Goal: Transaction & Acquisition: Purchase product/service

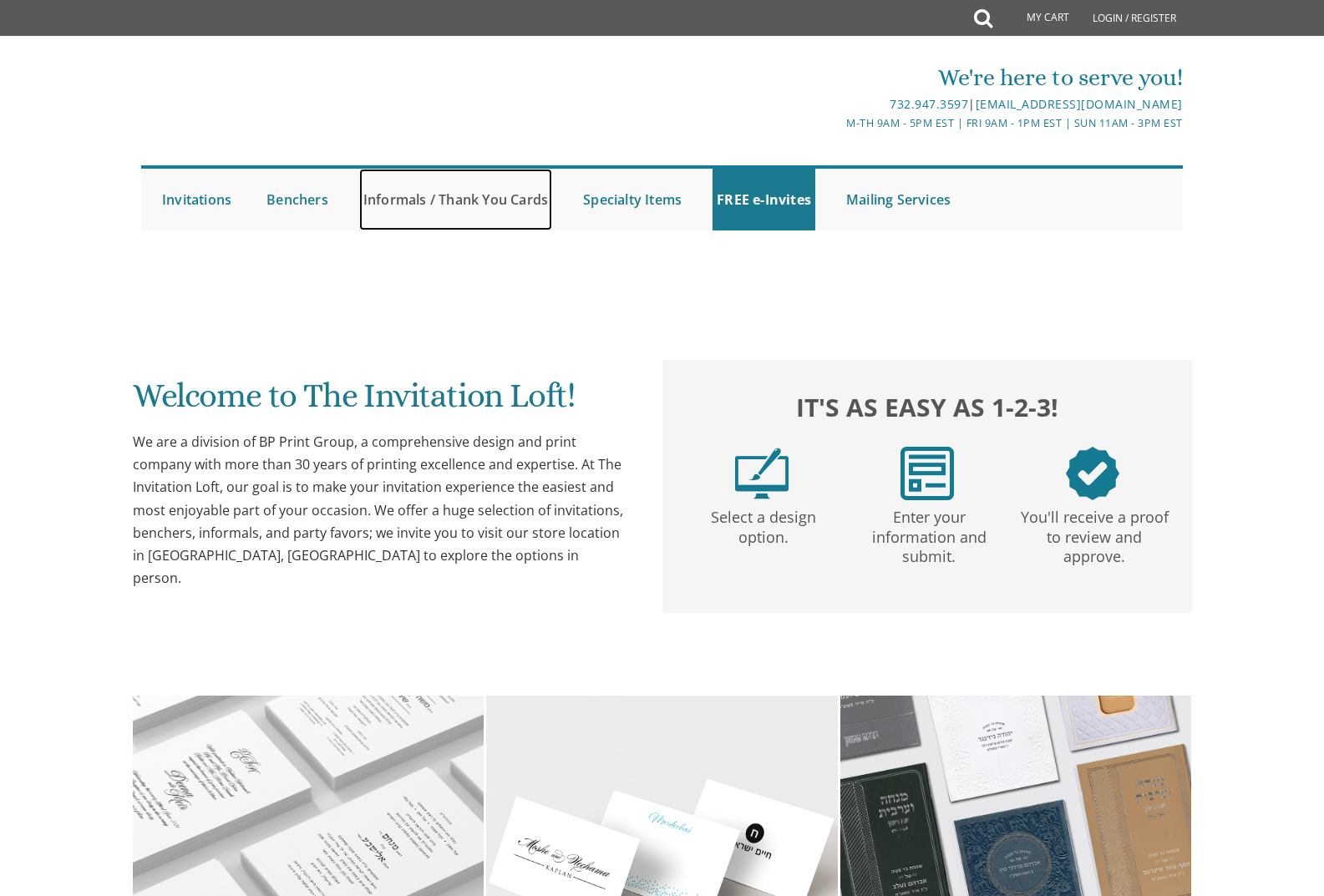
click at [468, 198] on link "Informals / Thank You Cards" at bounding box center [456, 199] width 193 height 62
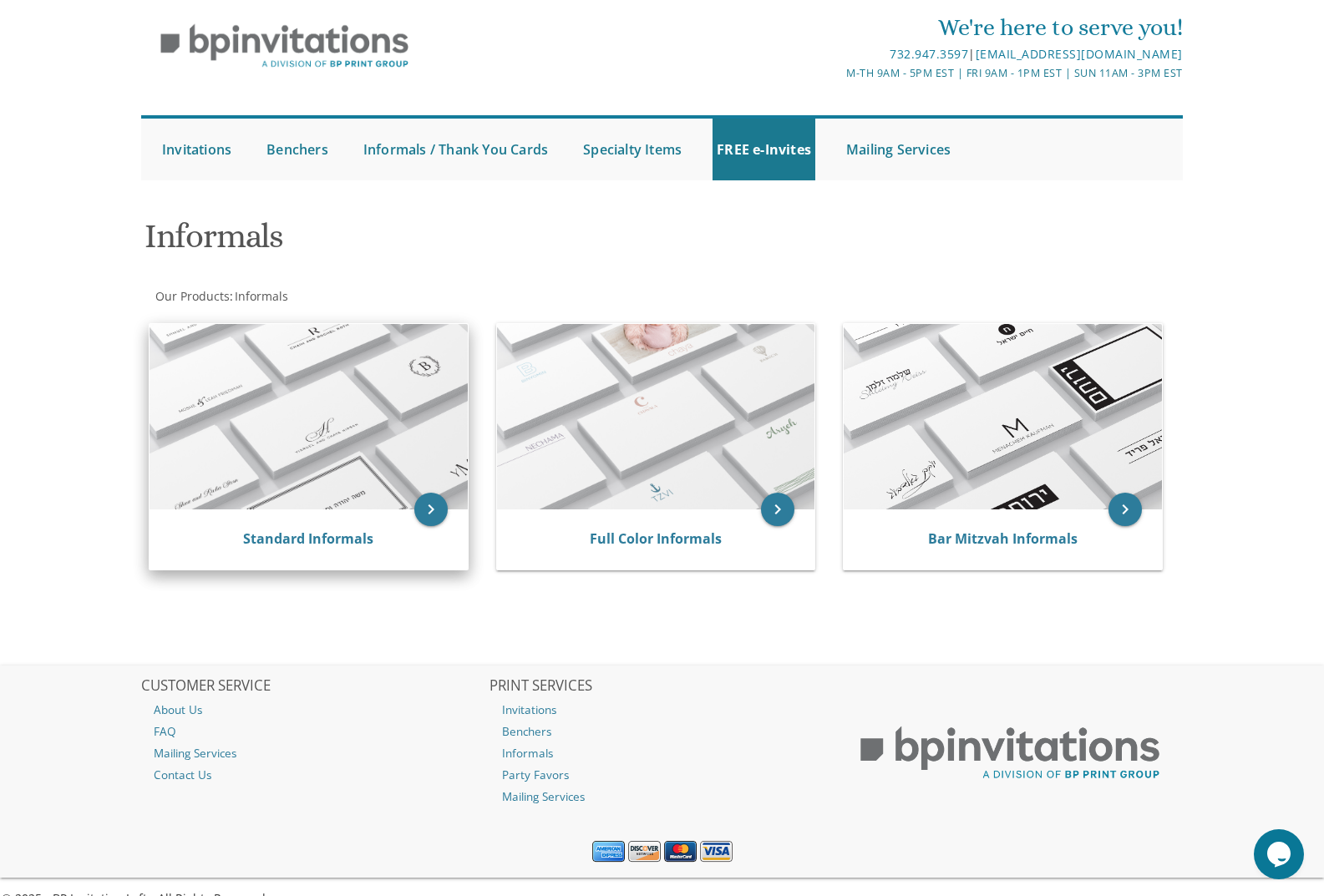
scroll to position [78, 0]
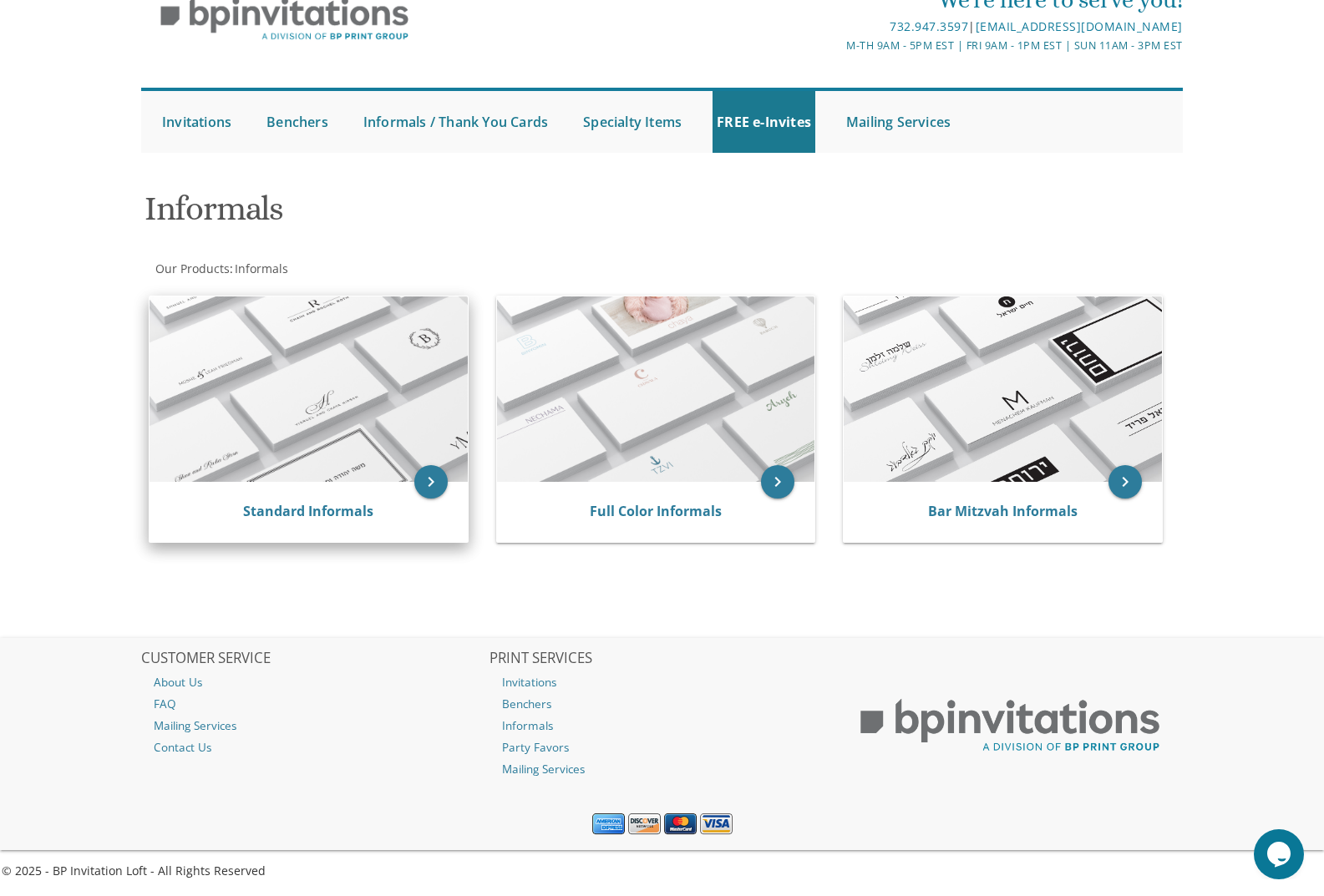
click at [379, 401] on img at bounding box center [308, 389] width 318 height 185
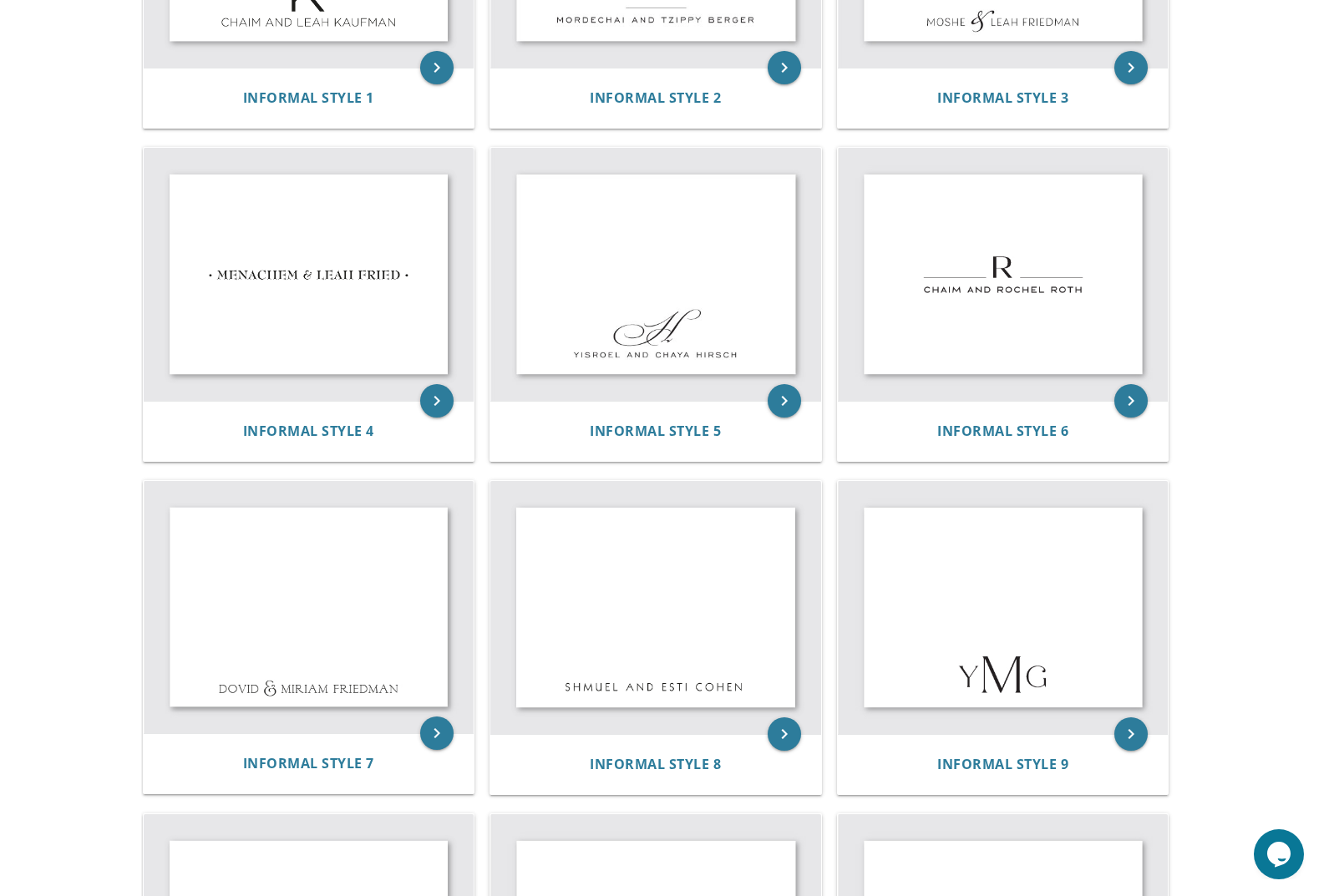
scroll to position [485, 0]
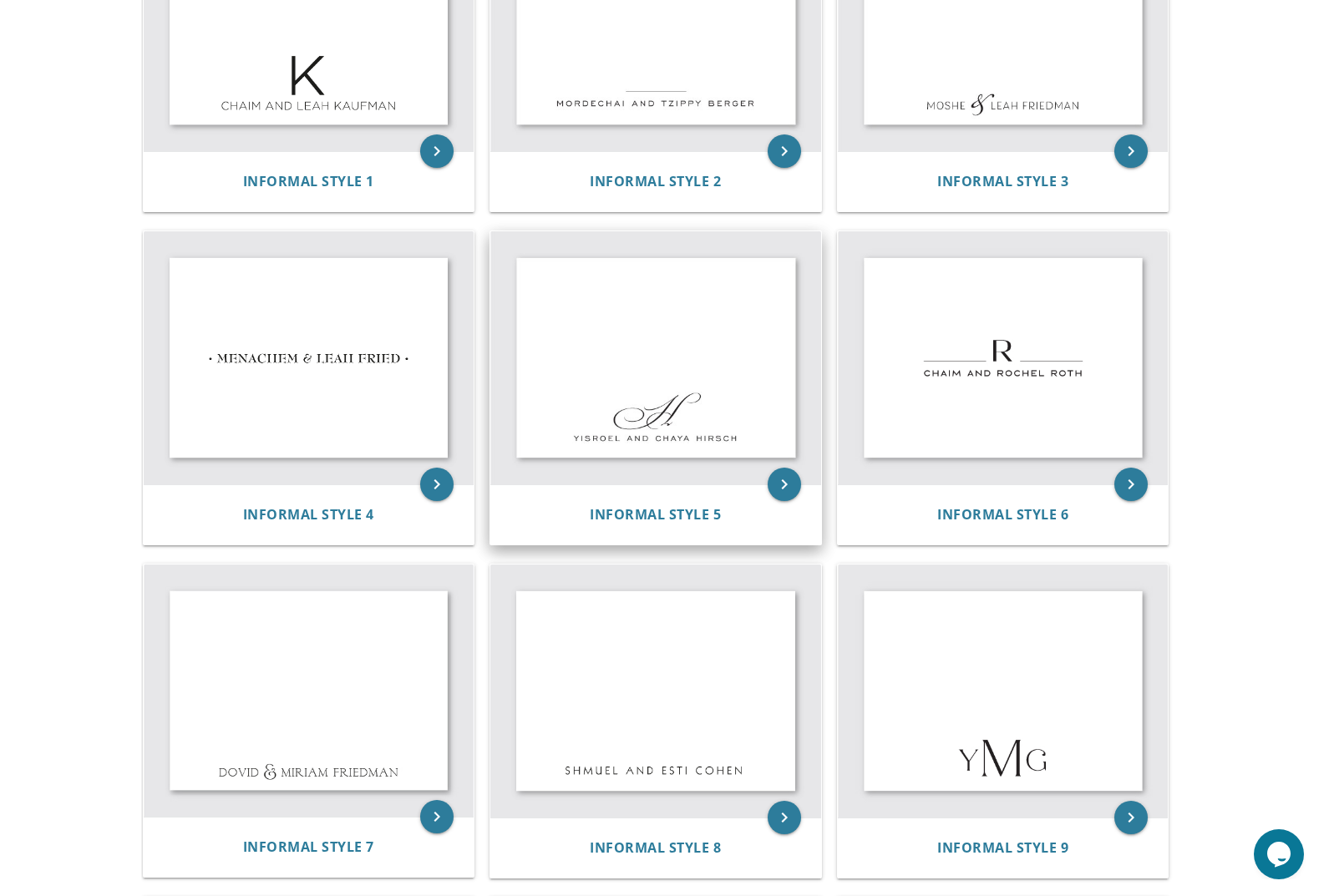
click at [755, 386] on img at bounding box center [655, 358] width 331 height 253
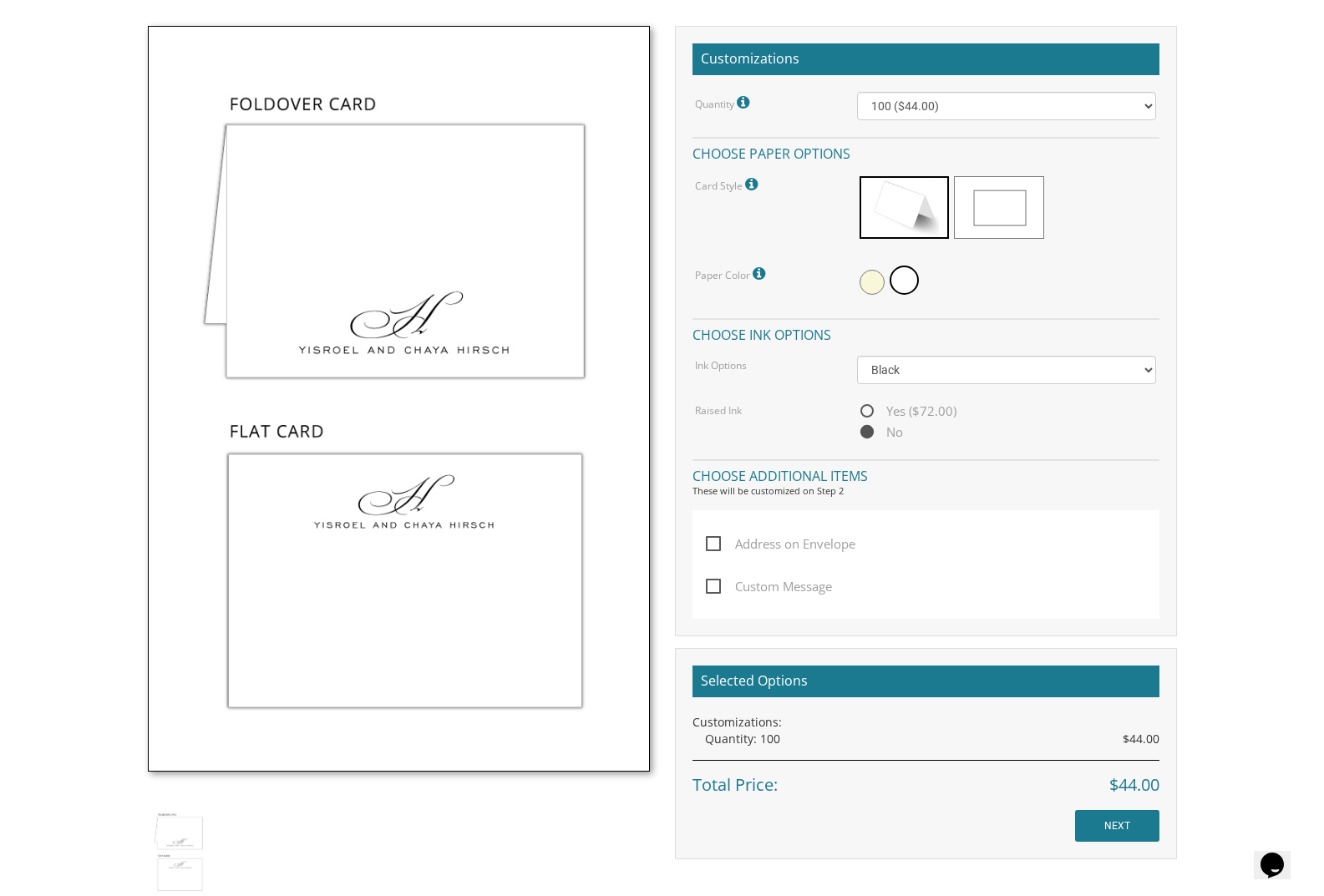
scroll to position [502, 0]
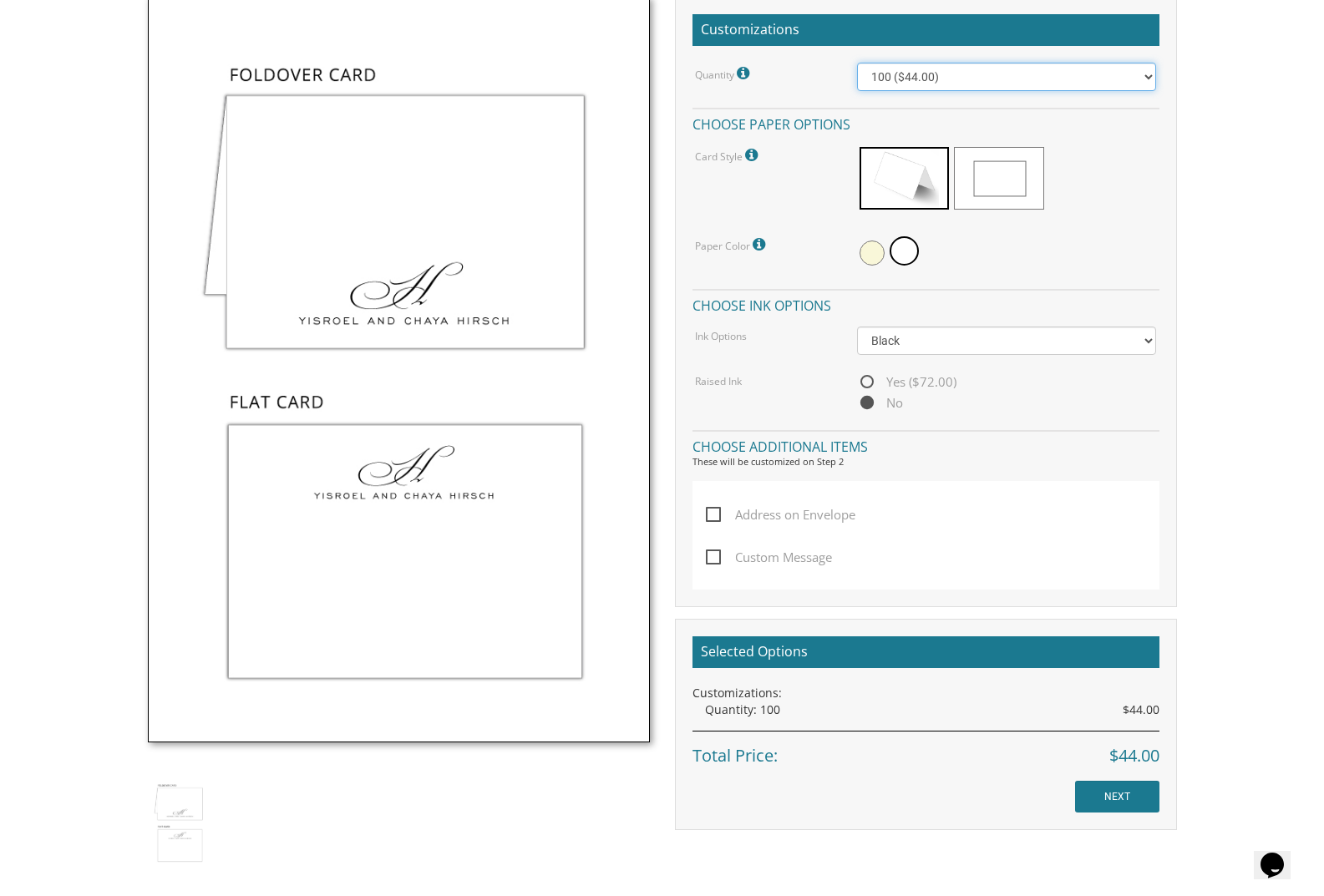
click at [911, 72] on select "100 ($44.00) 200 ($63.00) 300 ($82.00) 400 ($101.00) 500 ($120.00) 600 ($139.00…" at bounding box center [1006, 77] width 299 height 28
select select "300"
click at [857, 63] on select "100 ($44.00) 200 ($63.00) 300 ($82.00) 400 ($101.00) 500 ($120.00) 600 ($139.00…" at bounding box center [1006, 77] width 299 height 28
click at [1103, 790] on input "NEXT" at bounding box center [1117, 797] width 84 height 32
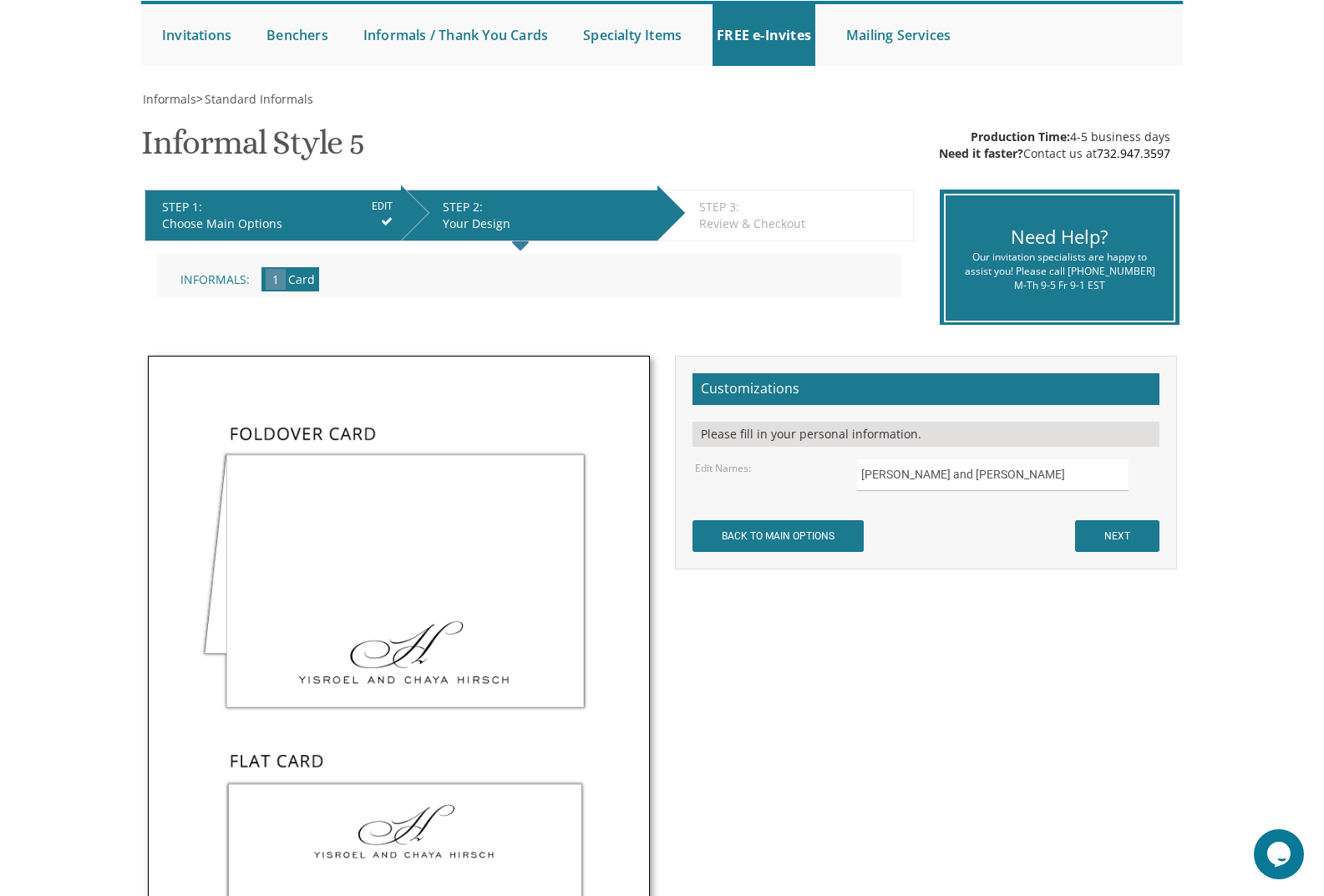
scroll to position [168, 0]
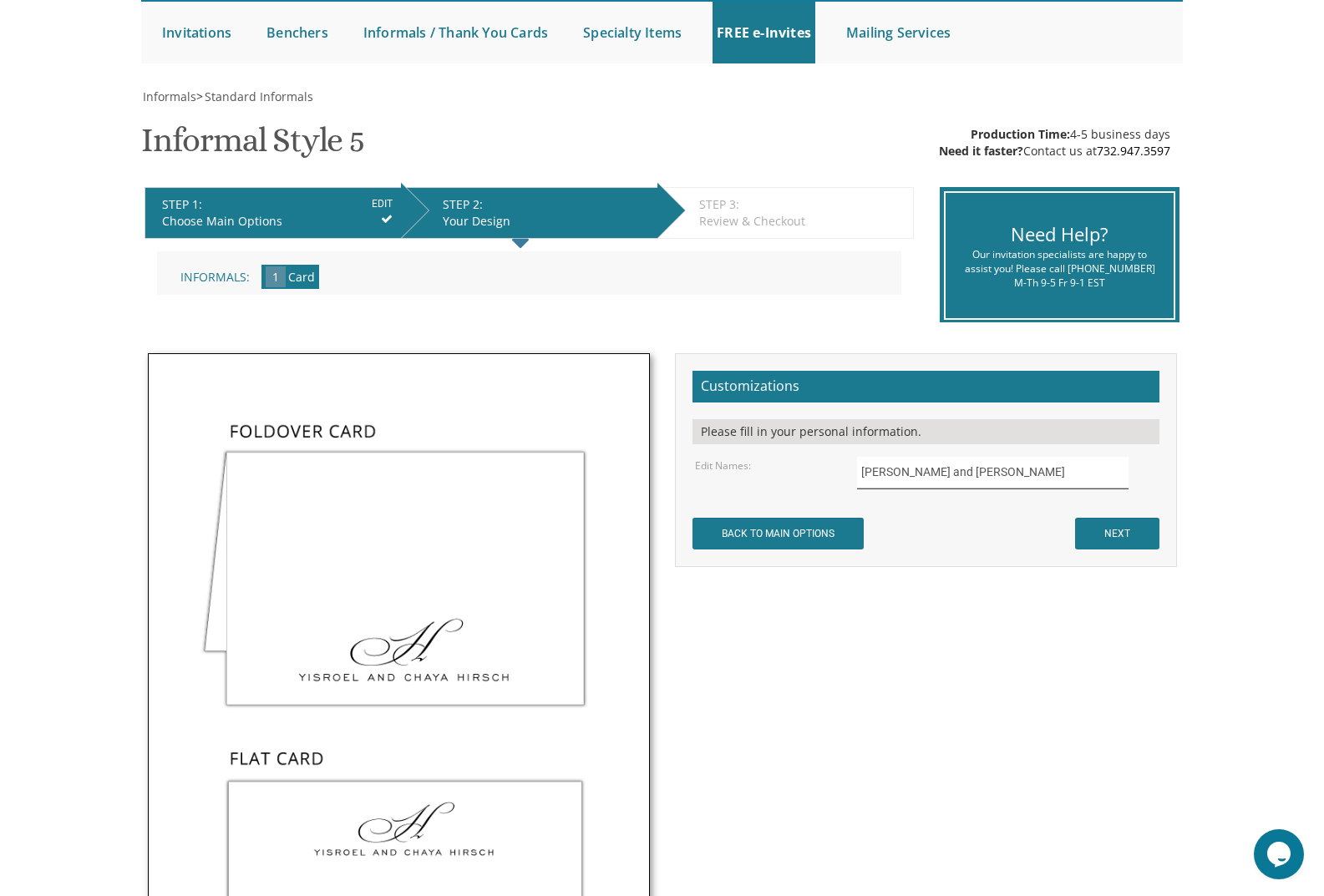
drag, startPoint x: 997, startPoint y: 474, endPoint x: 849, endPoint y: 457, distance: 149.0
click at [838, 475] on div "Edit Names: Yisroel and Chaya Hirsch" at bounding box center [925, 473] width 487 height 33
type input "Kalman and Hindy Graber"
click at [1120, 523] on input "NEXT" at bounding box center [1117, 534] width 84 height 32
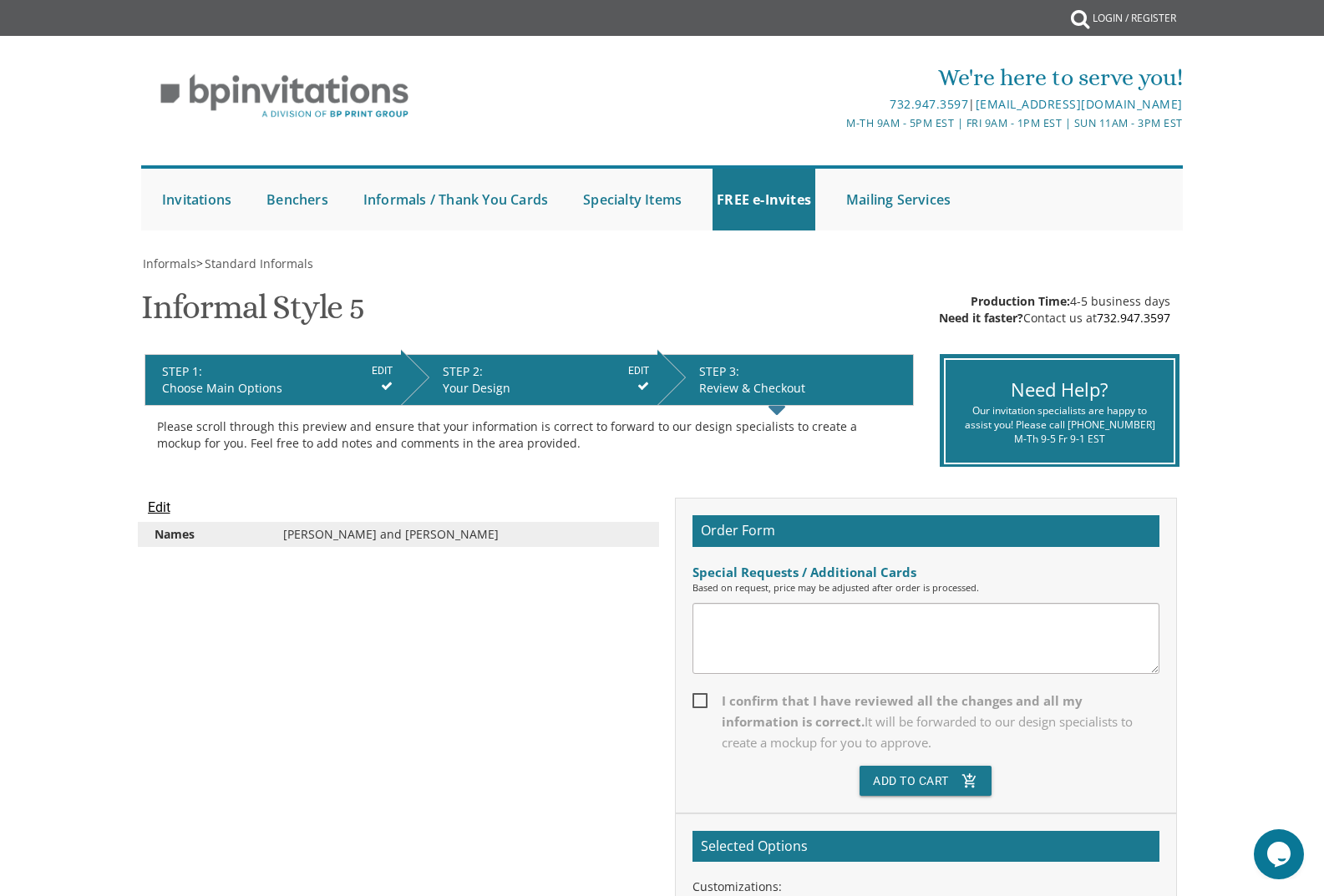
click at [702, 703] on span "I confirm that I have reviewed all the changes and all my information is correc…" at bounding box center [925, 722] width 467 height 63
click at [702, 703] on input "I confirm that I have reviewed all the changes and all my information is correc…" at bounding box center [697, 699] width 11 height 11
checkbox input "true"
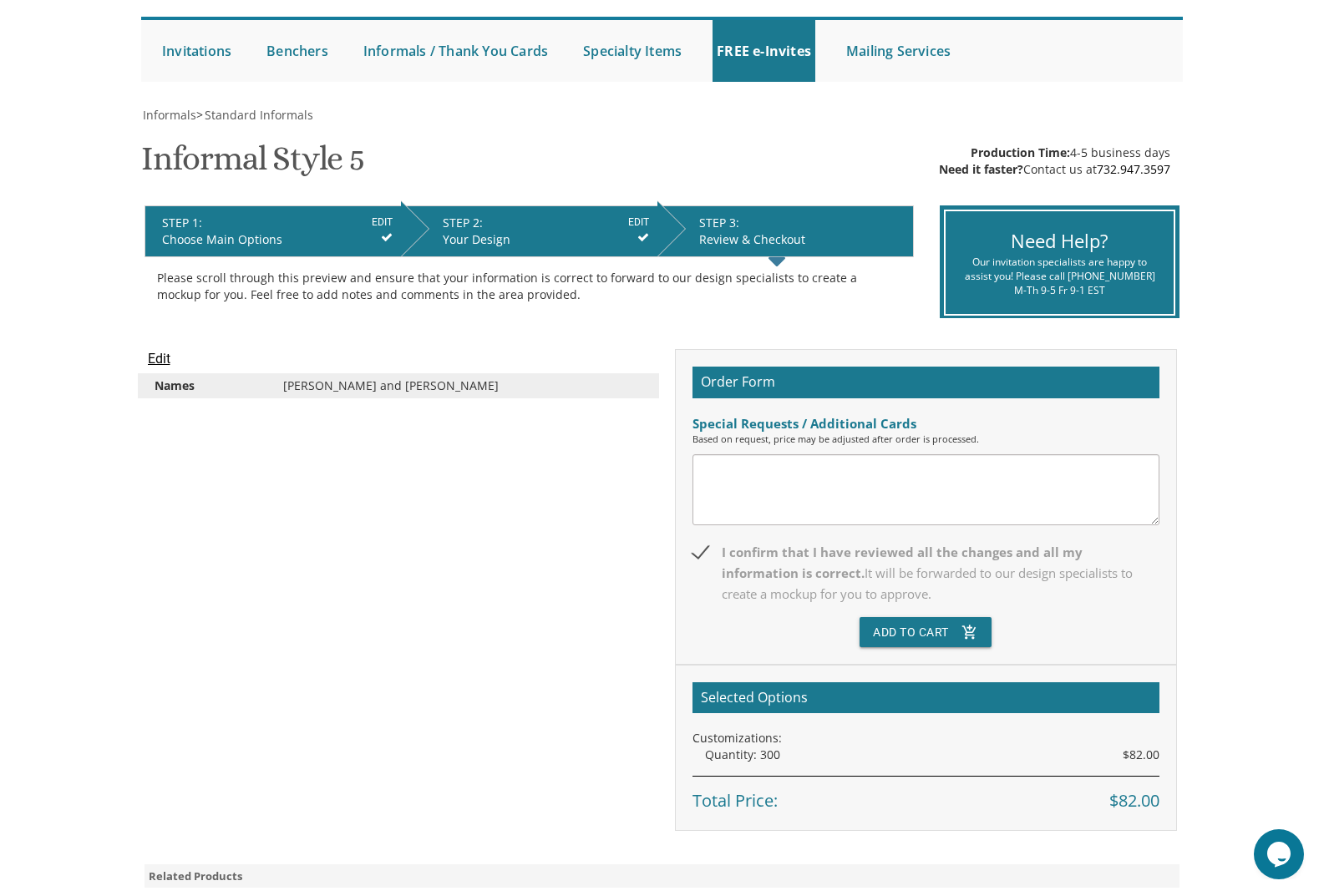
scroll to position [168, 0]
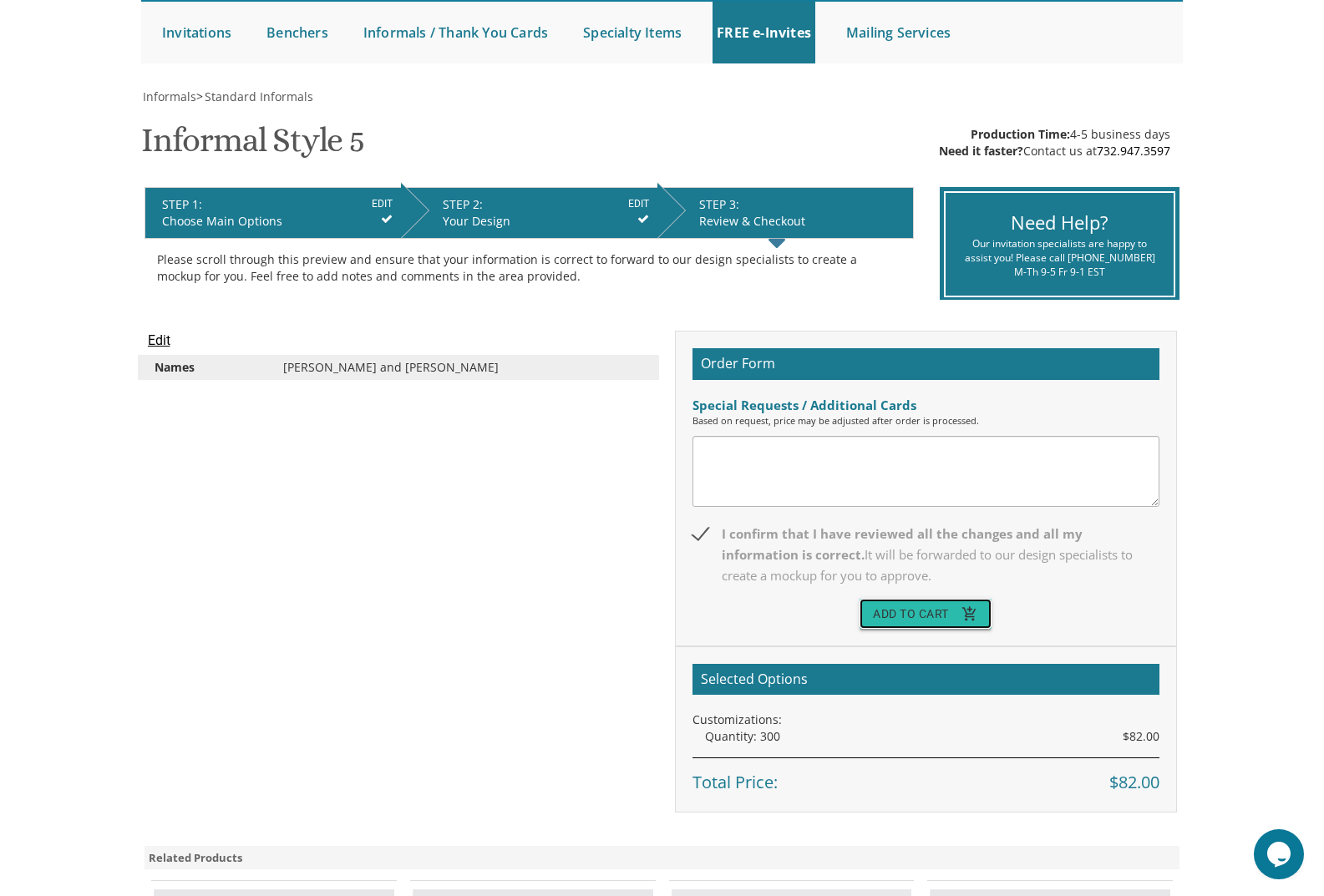
click at [927, 618] on button "Add To Cart add_shopping_cart" at bounding box center [925, 614] width 132 height 30
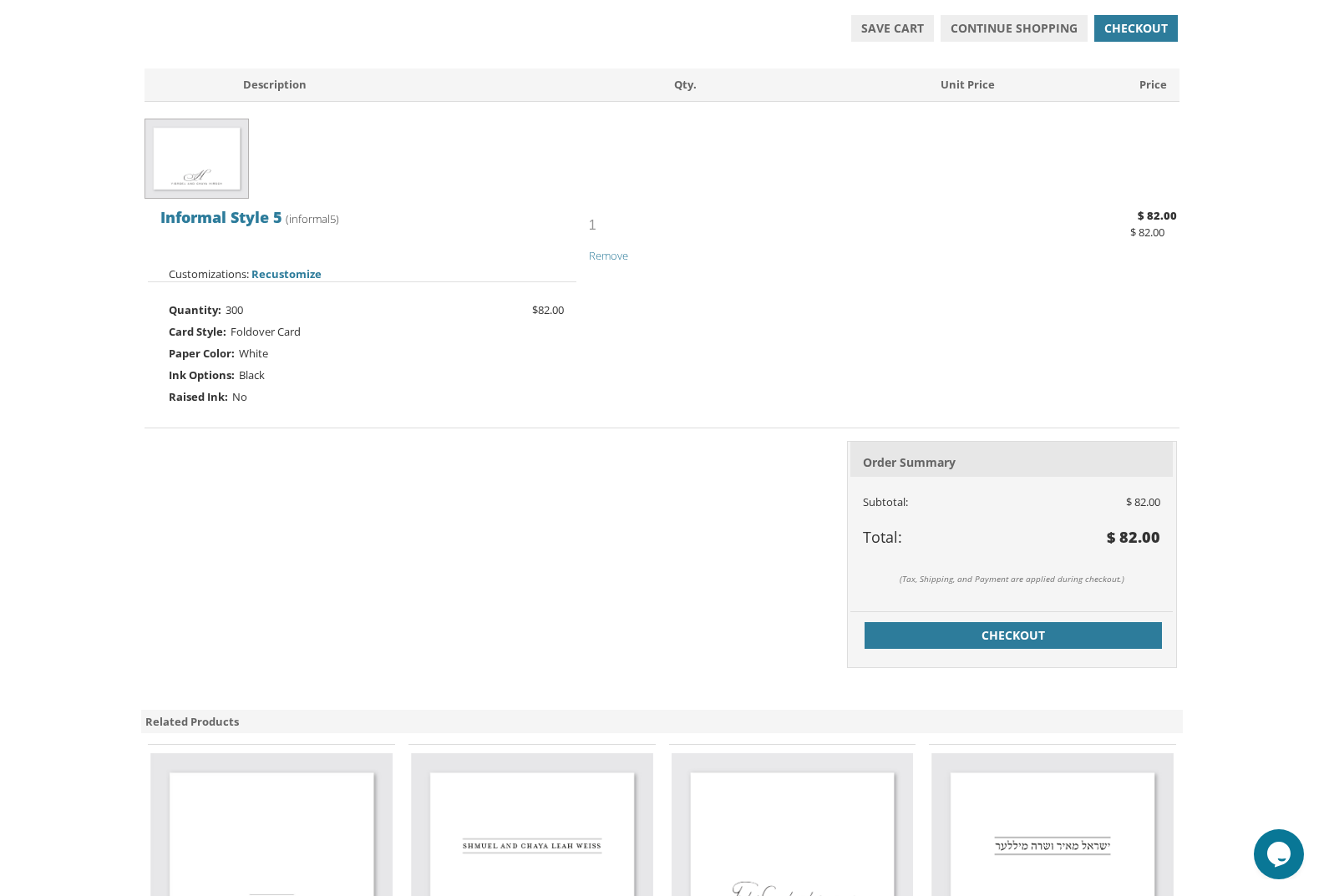
scroll to position [417, 0]
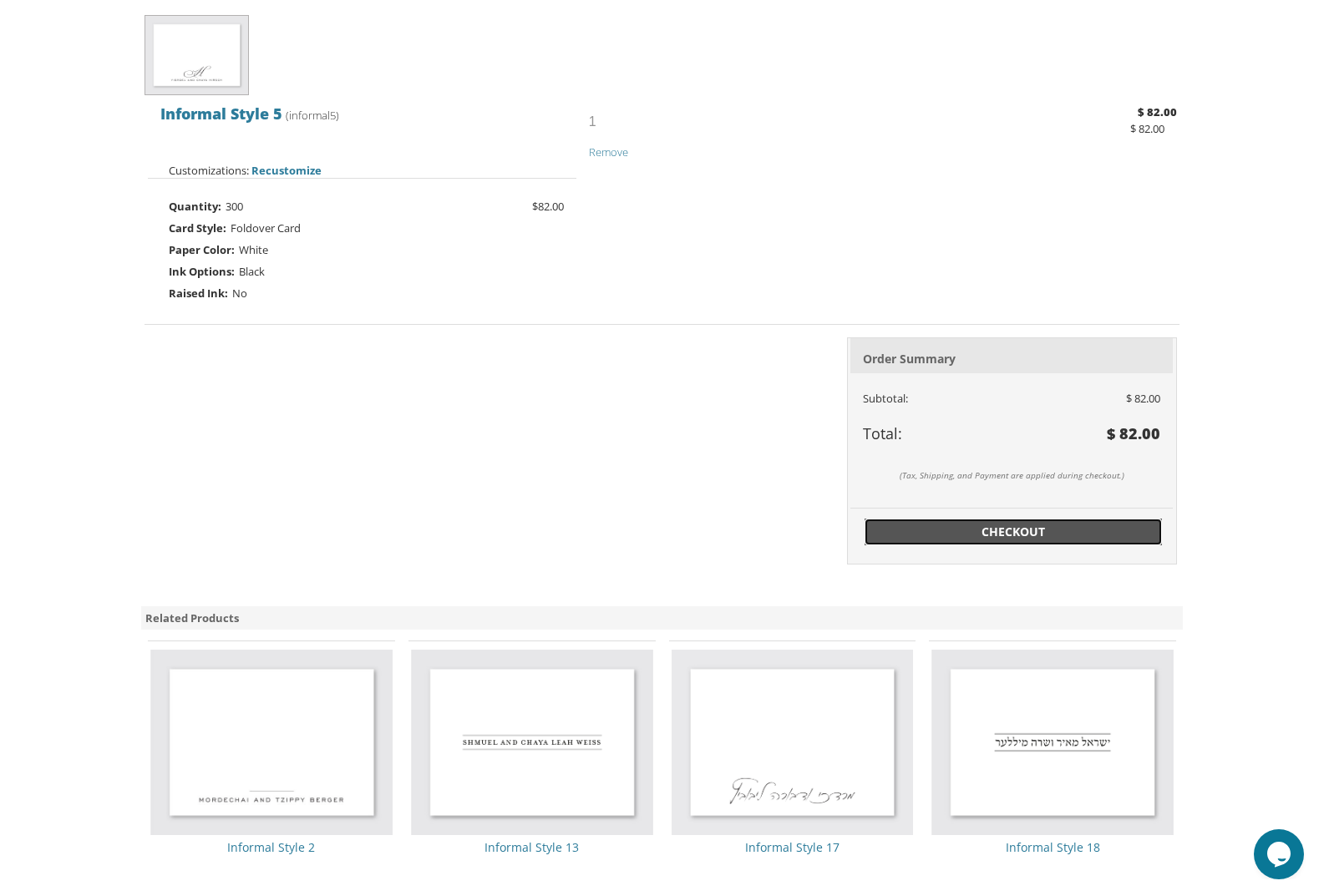
click at [906, 536] on span "Checkout" at bounding box center [1013, 532] width 277 height 17
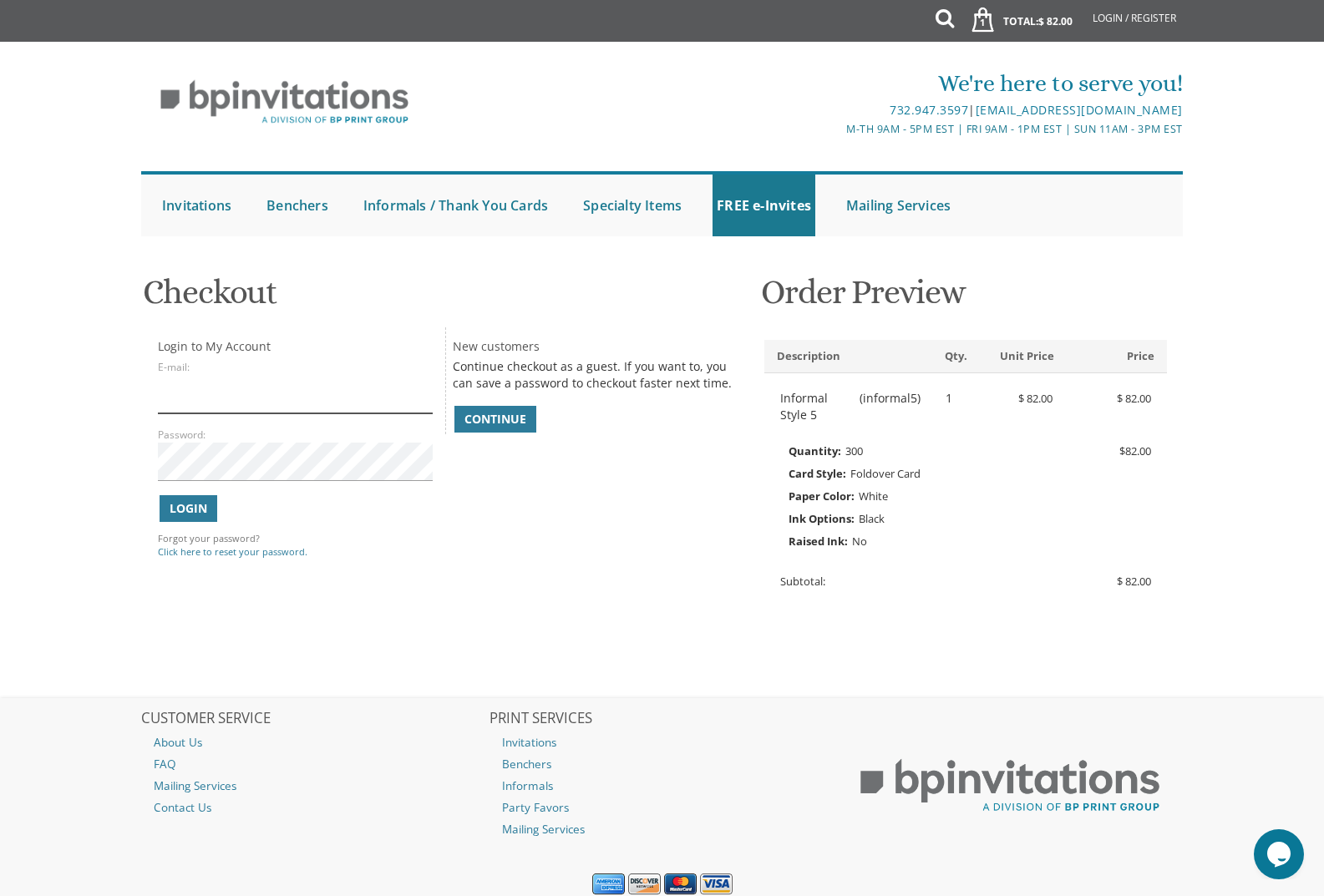
click at [213, 405] on input "E-mail:" at bounding box center [294, 393] width 274 height 38
type input "[EMAIL_ADDRESS][DOMAIN_NAME]"
click at [180, 517] on span "Login" at bounding box center [188, 509] width 37 height 17
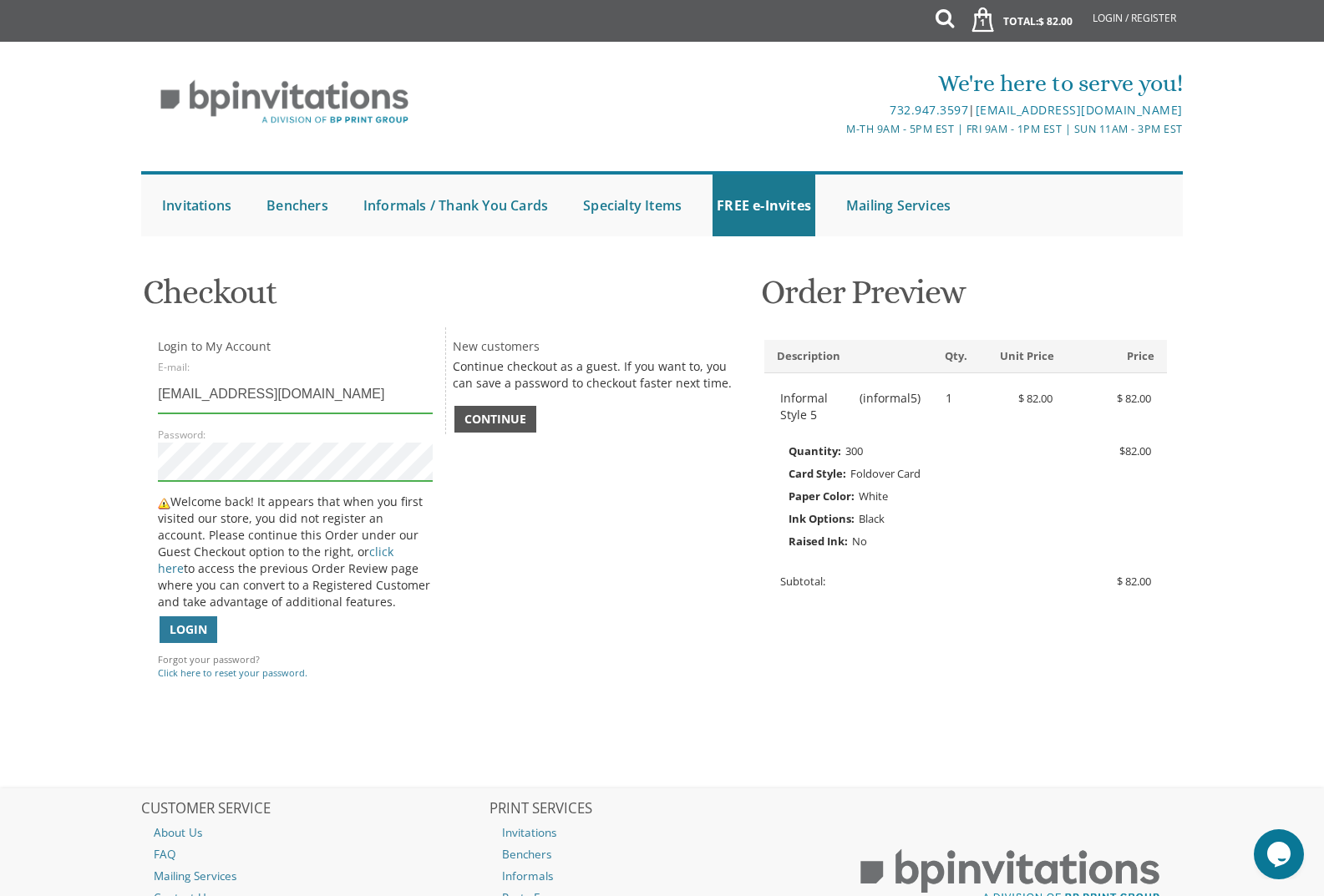
click at [494, 415] on span "Continue" at bounding box center [495, 419] width 62 height 17
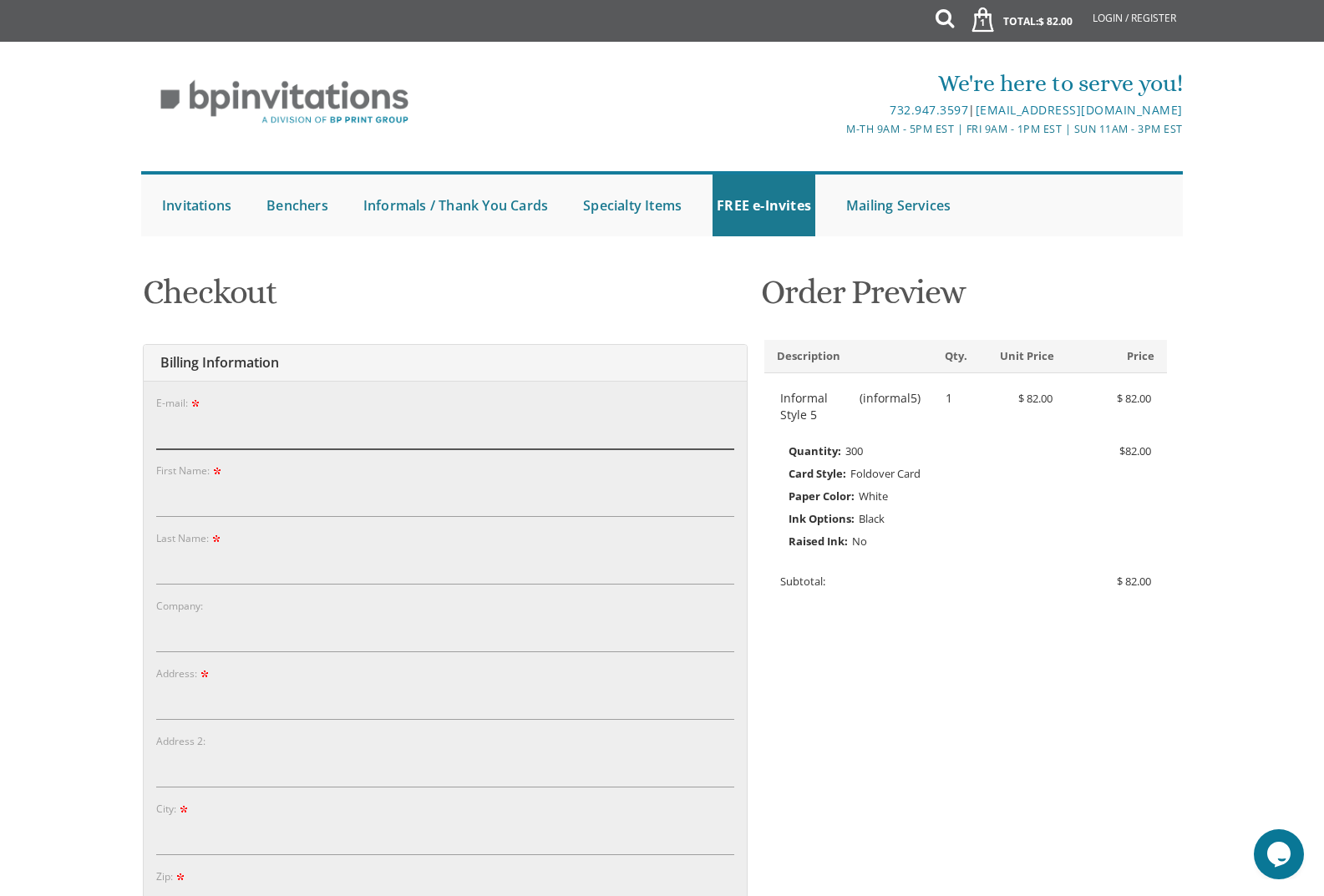
click at [422, 435] on input "E-mail:" at bounding box center [445, 430] width 578 height 38
type input "bengins@gmail.com"
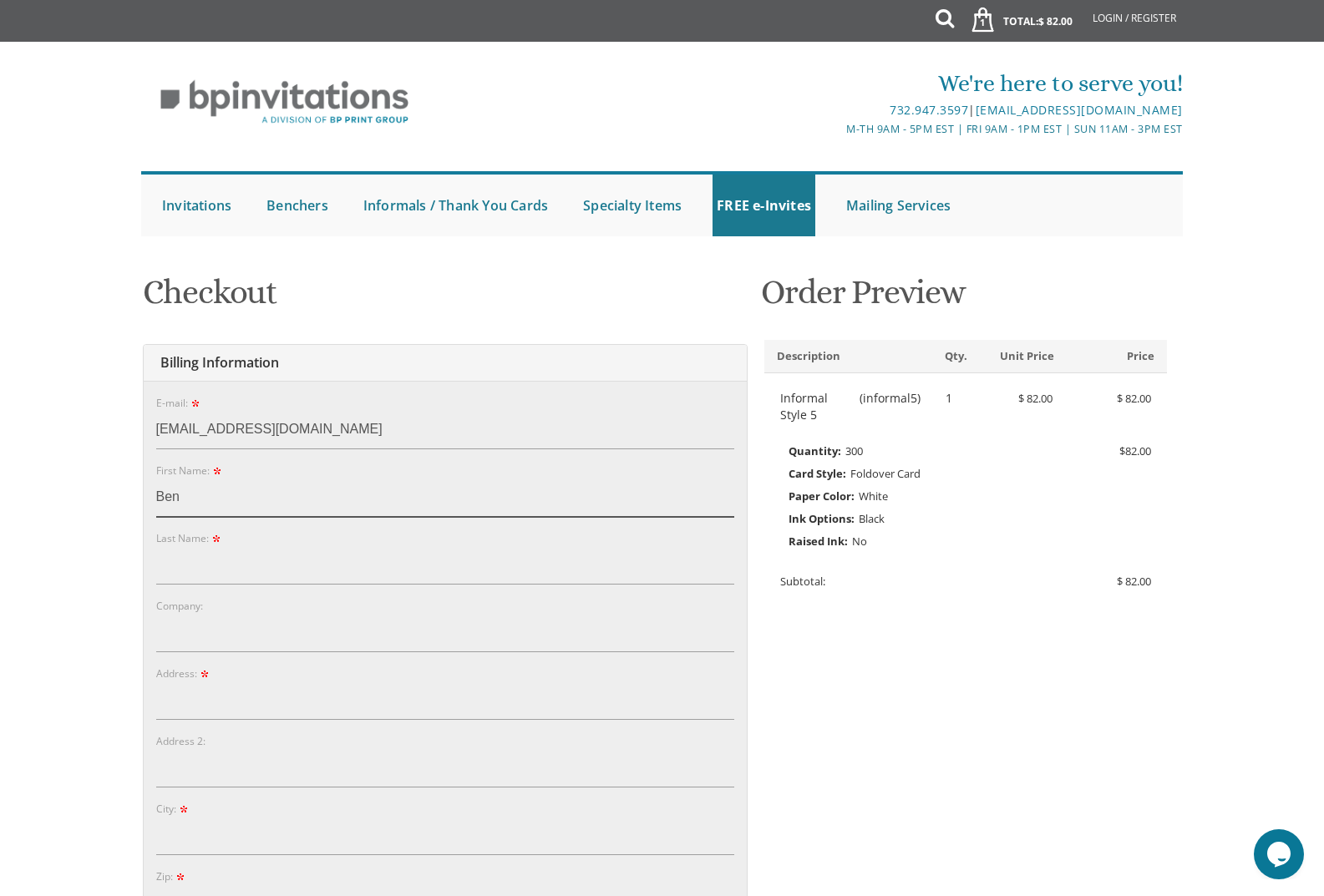
click at [279, 495] on input "Ben" at bounding box center [445, 497] width 578 height 38
type input "Benjamin"
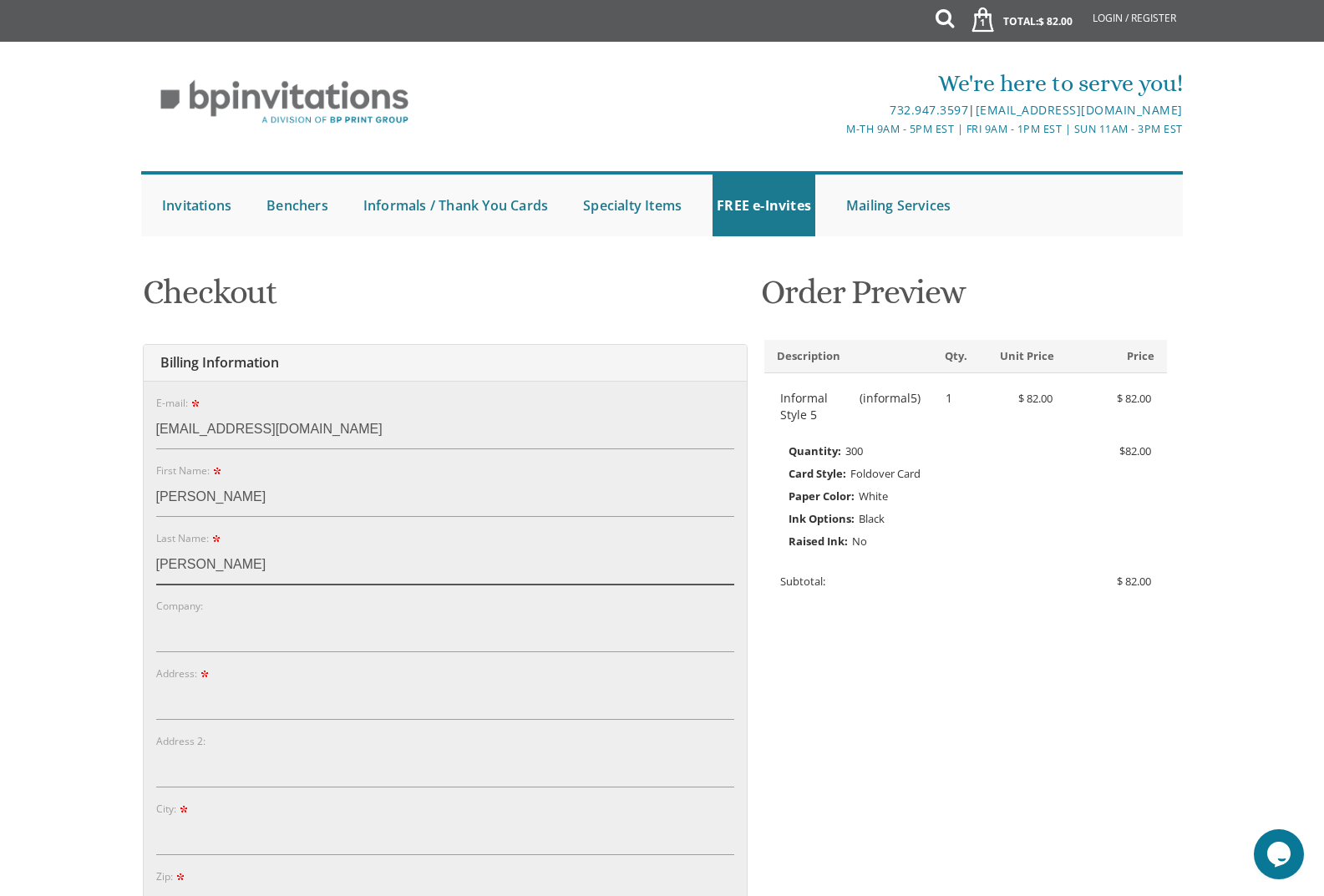
type input "Ginsberg"
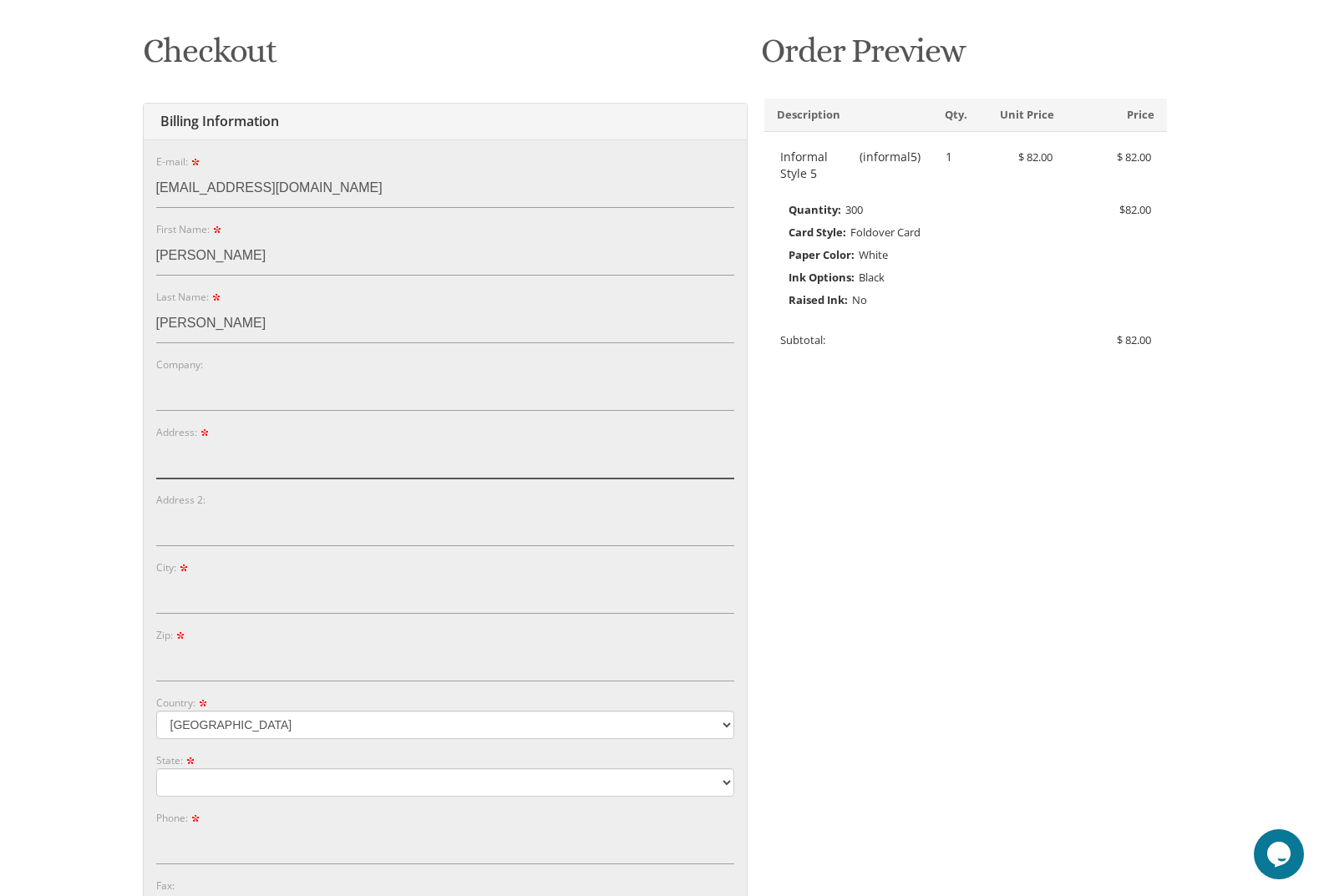
scroll to position [251, 0]
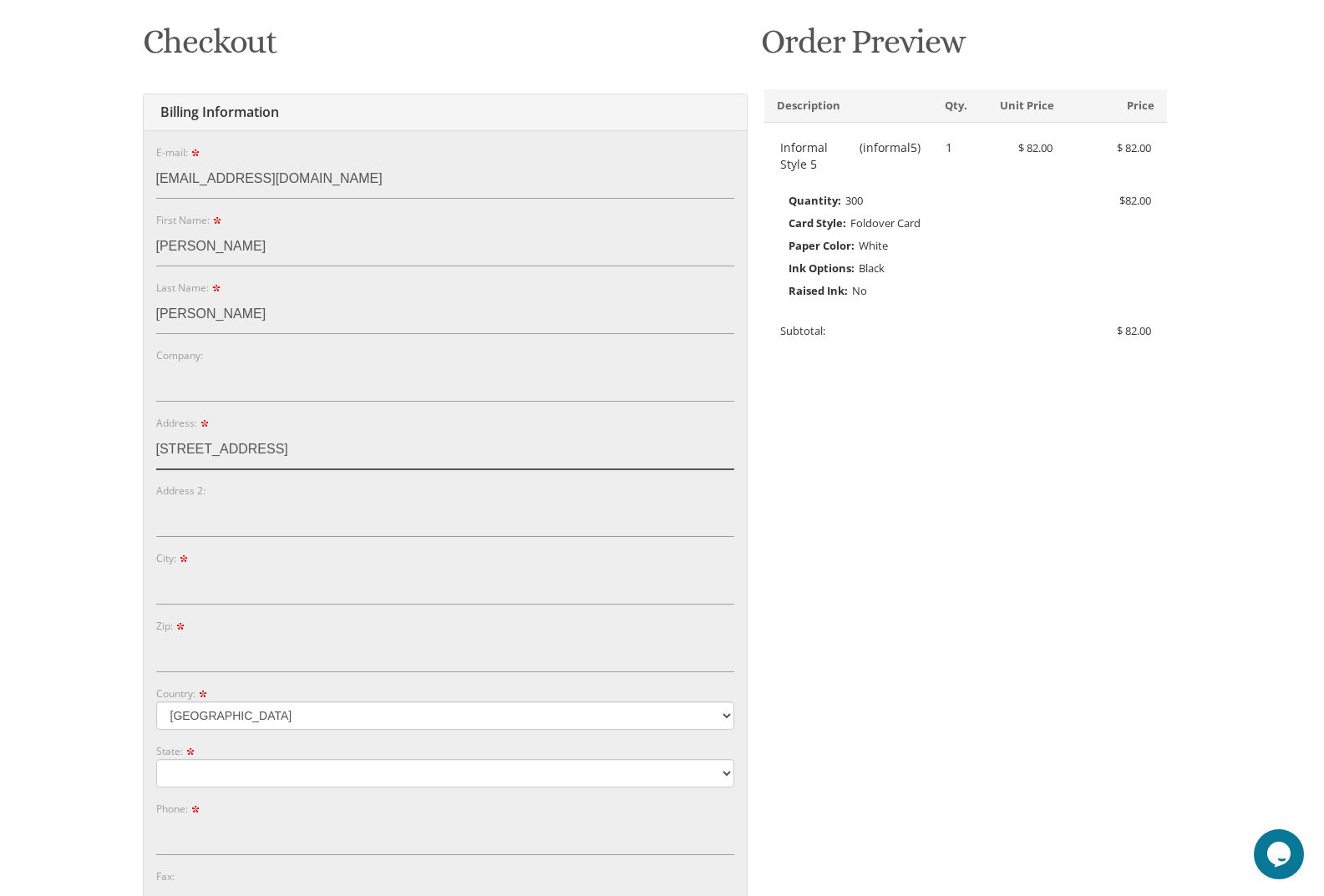
type input "8523 109th Street"
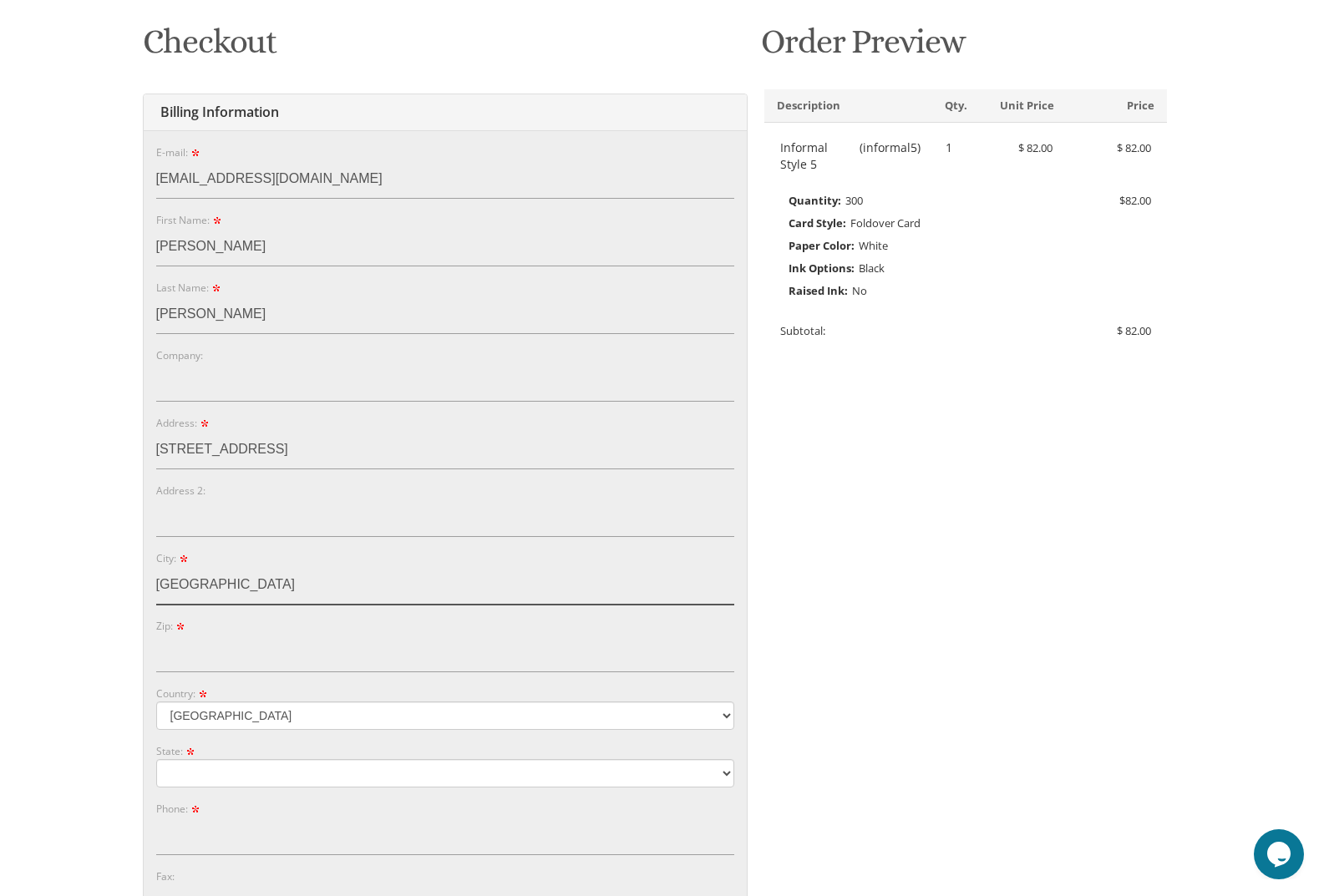
type input "Richmond Hill"
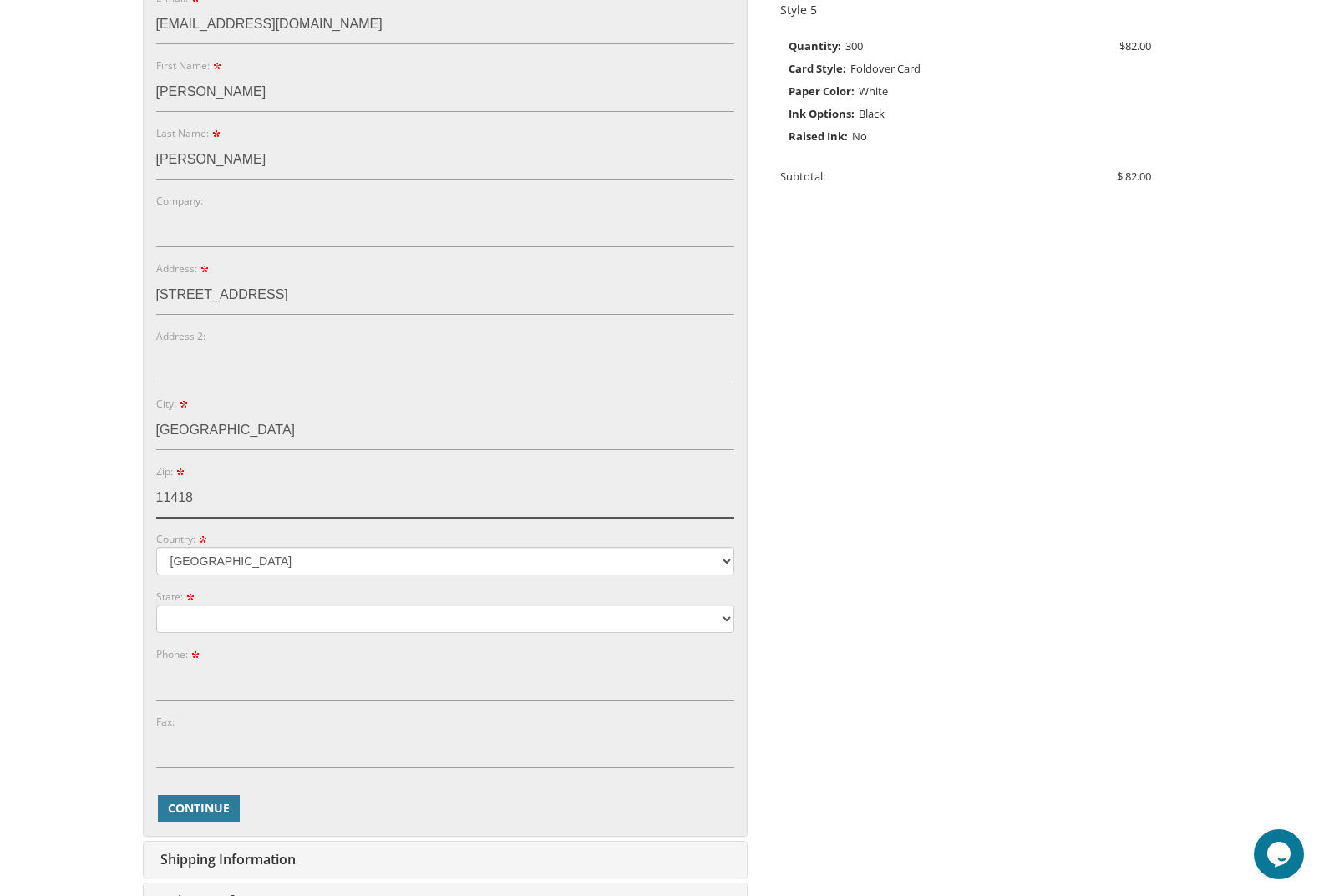
scroll to position [417, 0]
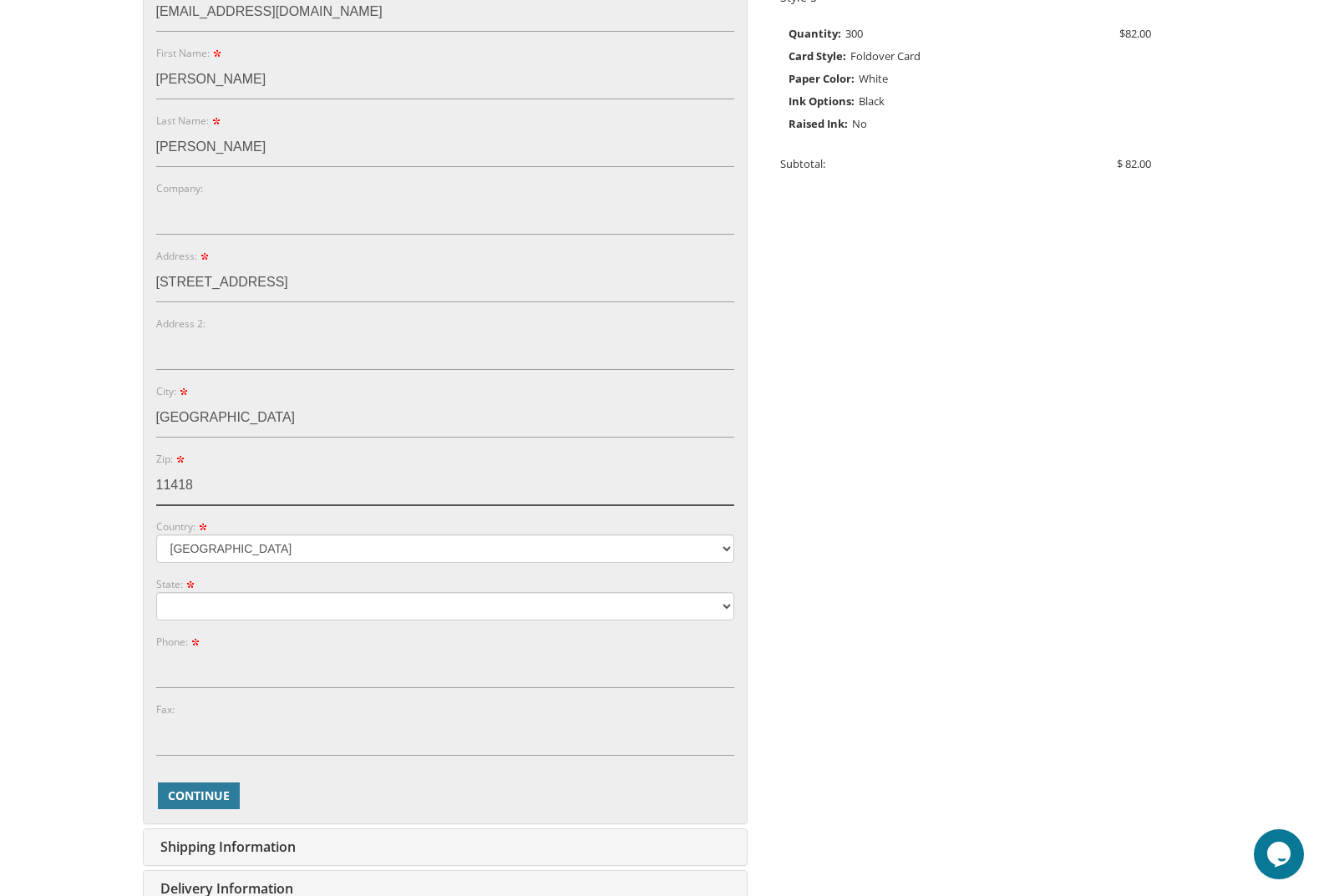
type input "11418"
click at [231, 614] on select "Alabama Alaska Guam" at bounding box center [445, 606] width 578 height 28
select select "NY"
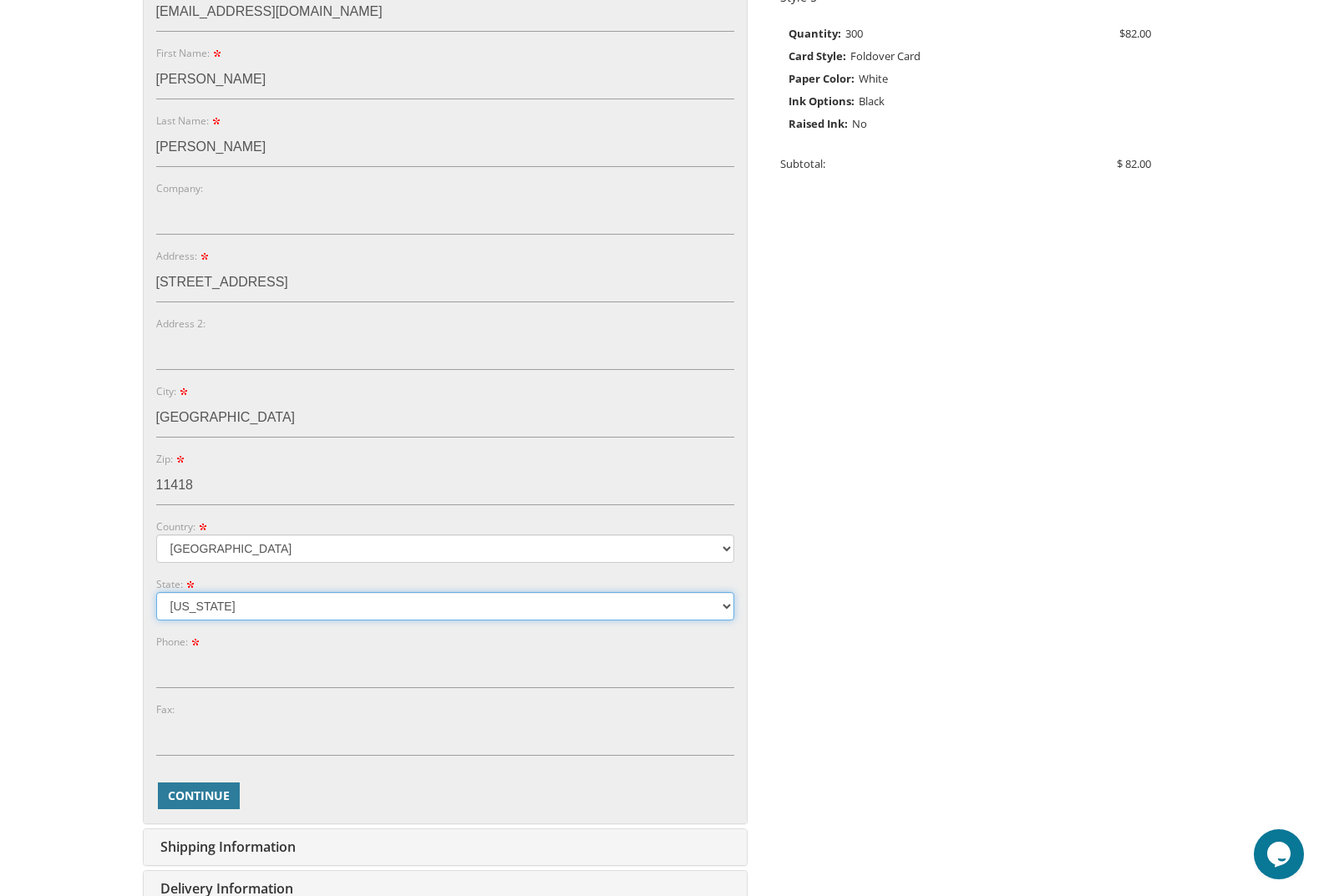
click at [156, 592] on select "Alabama Alaska Guam" at bounding box center [445, 606] width 578 height 28
click at [270, 669] on input "Phone:" at bounding box center [445, 668] width 578 height 38
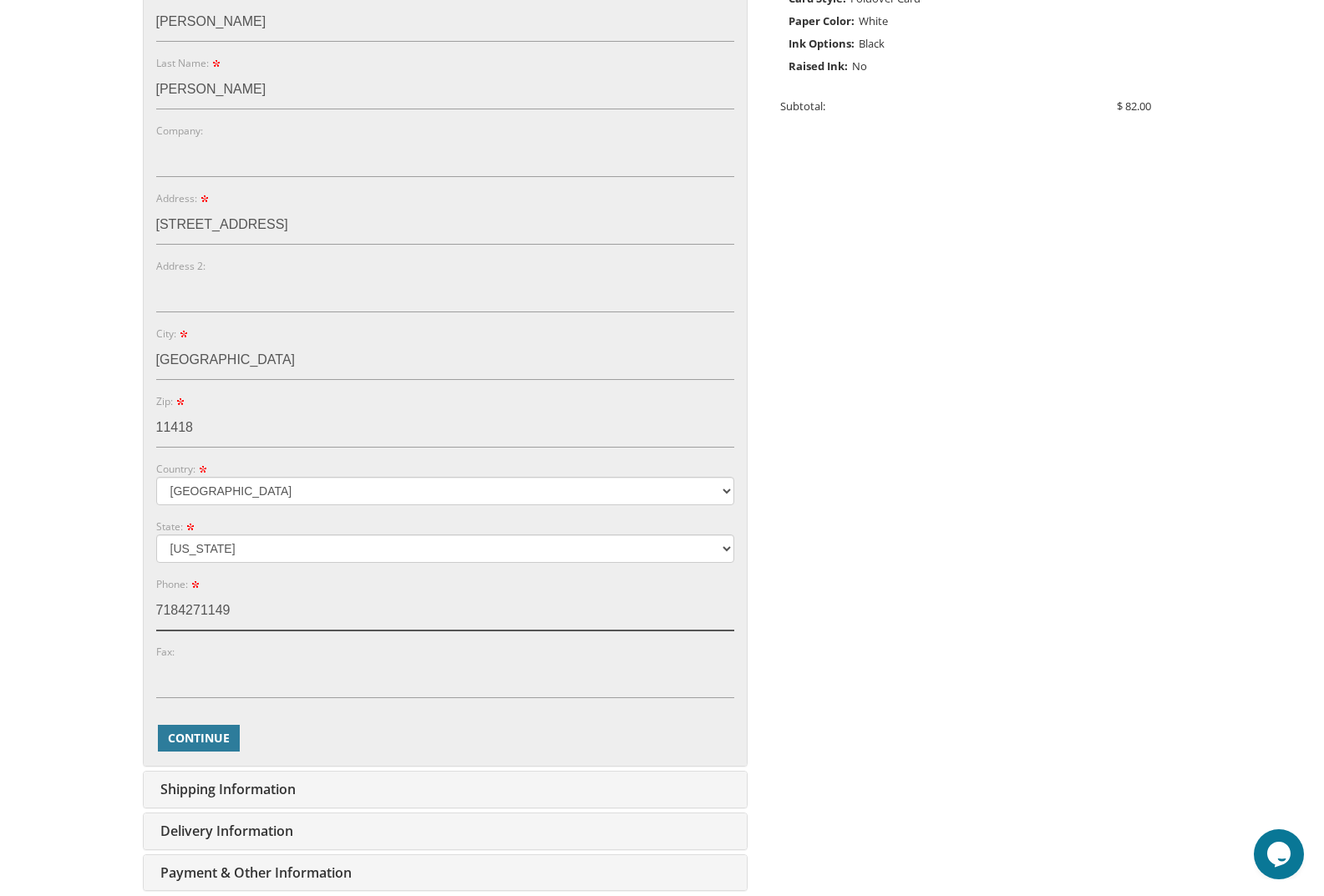
scroll to position [585, 0]
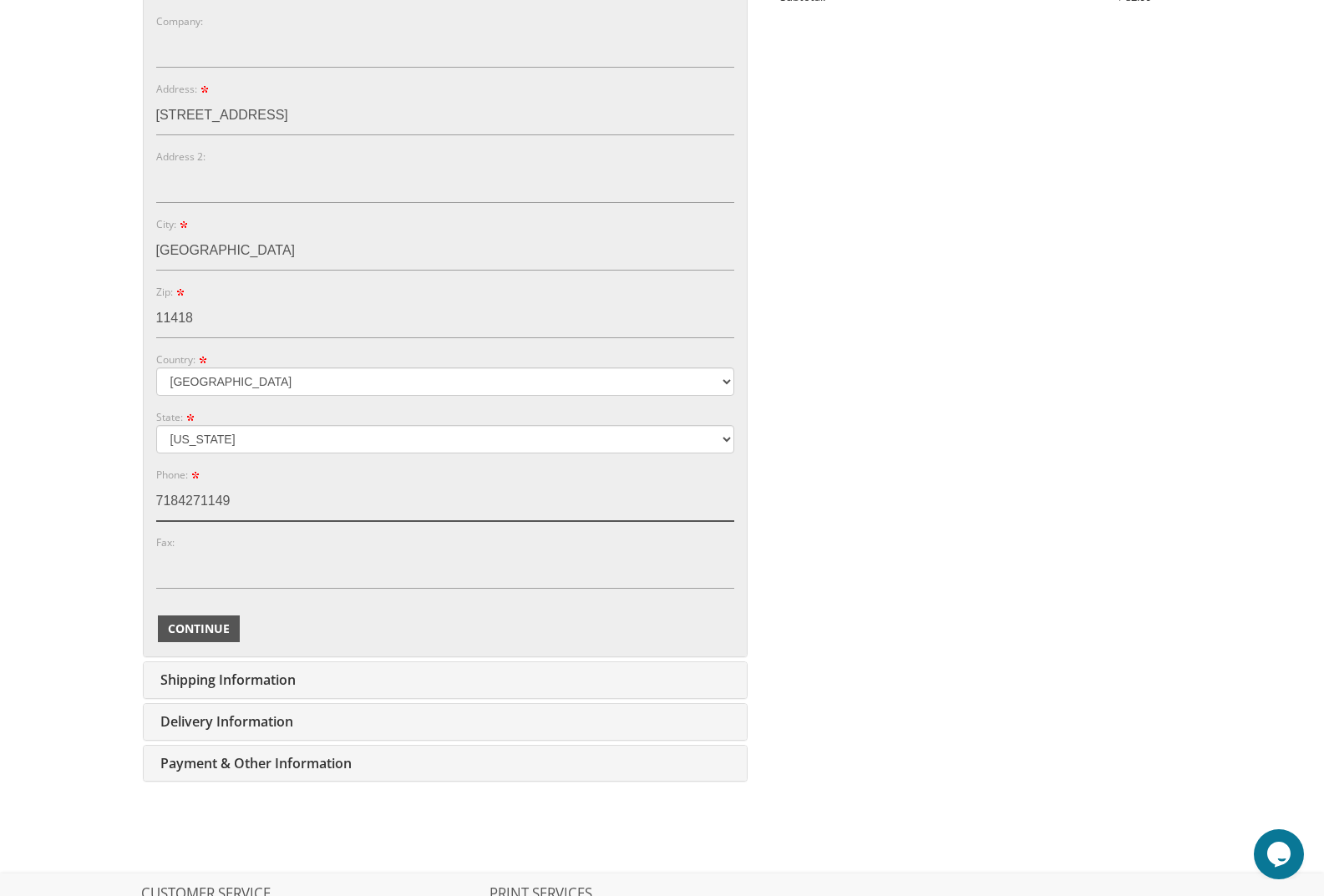
type input "7184271149"
click at [205, 632] on span "Continue" at bounding box center [199, 628] width 62 height 17
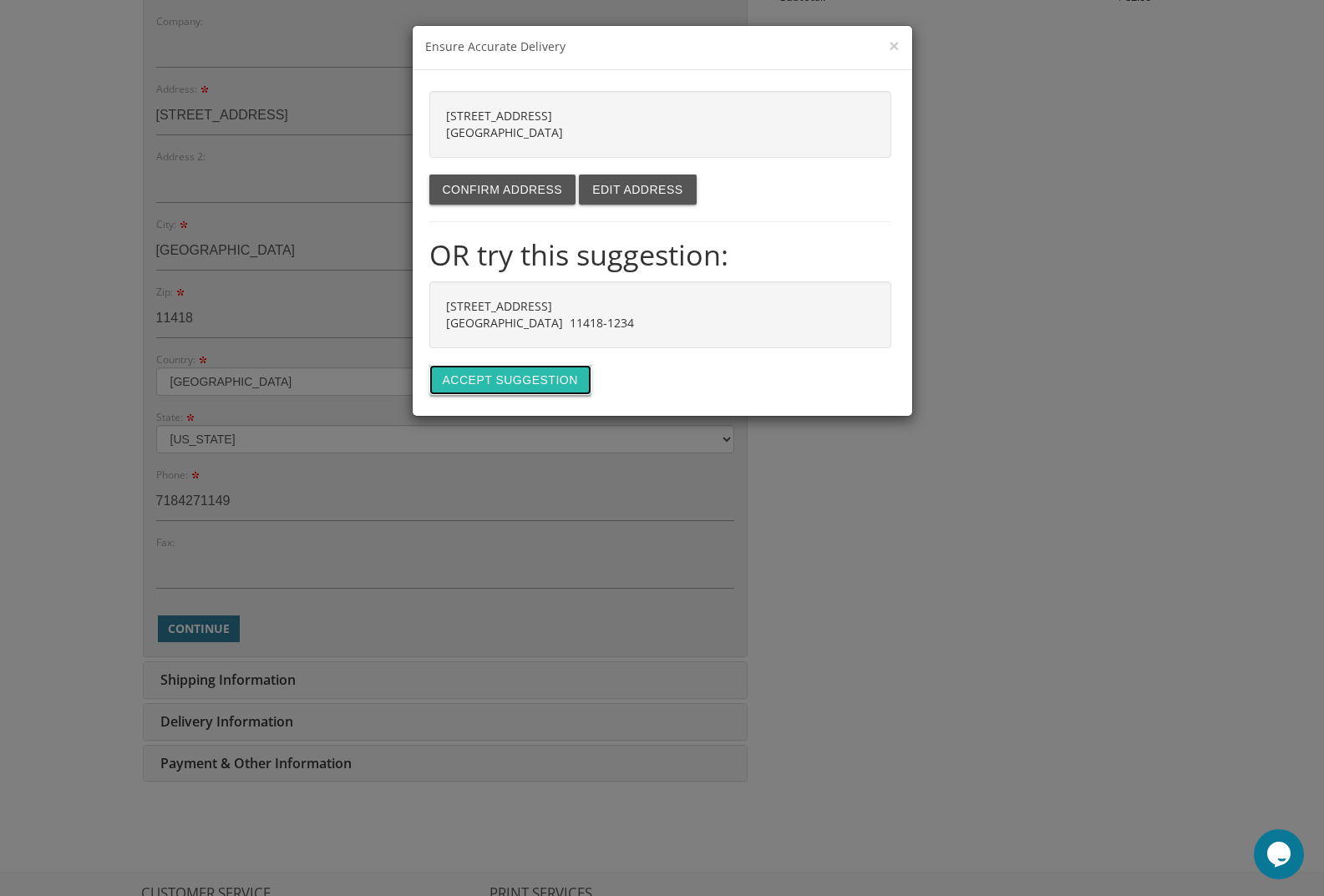
click at [512, 375] on button "Accept suggestion" at bounding box center [510, 380] width 162 height 30
type input "8523 109TH ST"
type input "RICHMOND HILL"
type input "11418-1234"
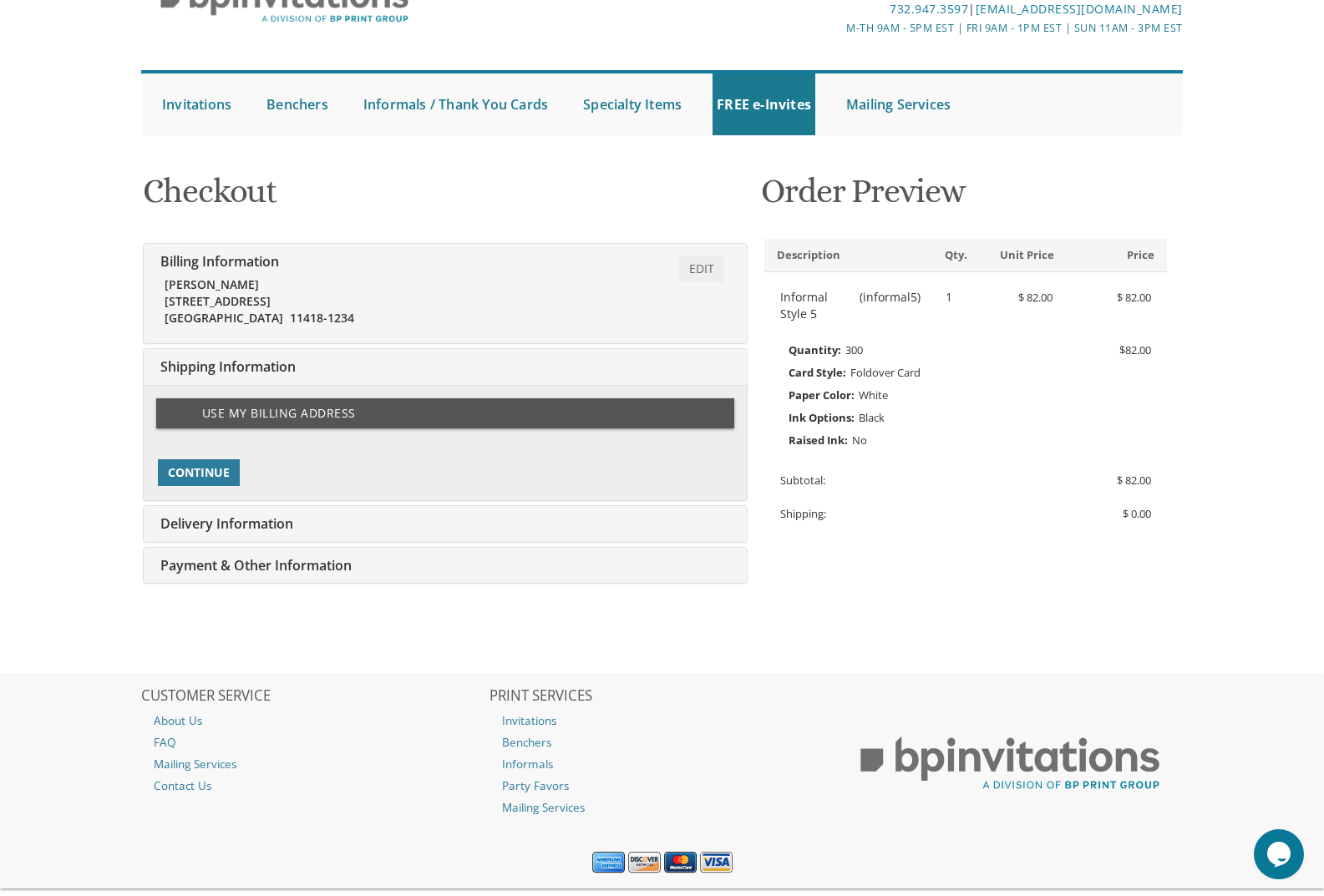
scroll to position [169, 0]
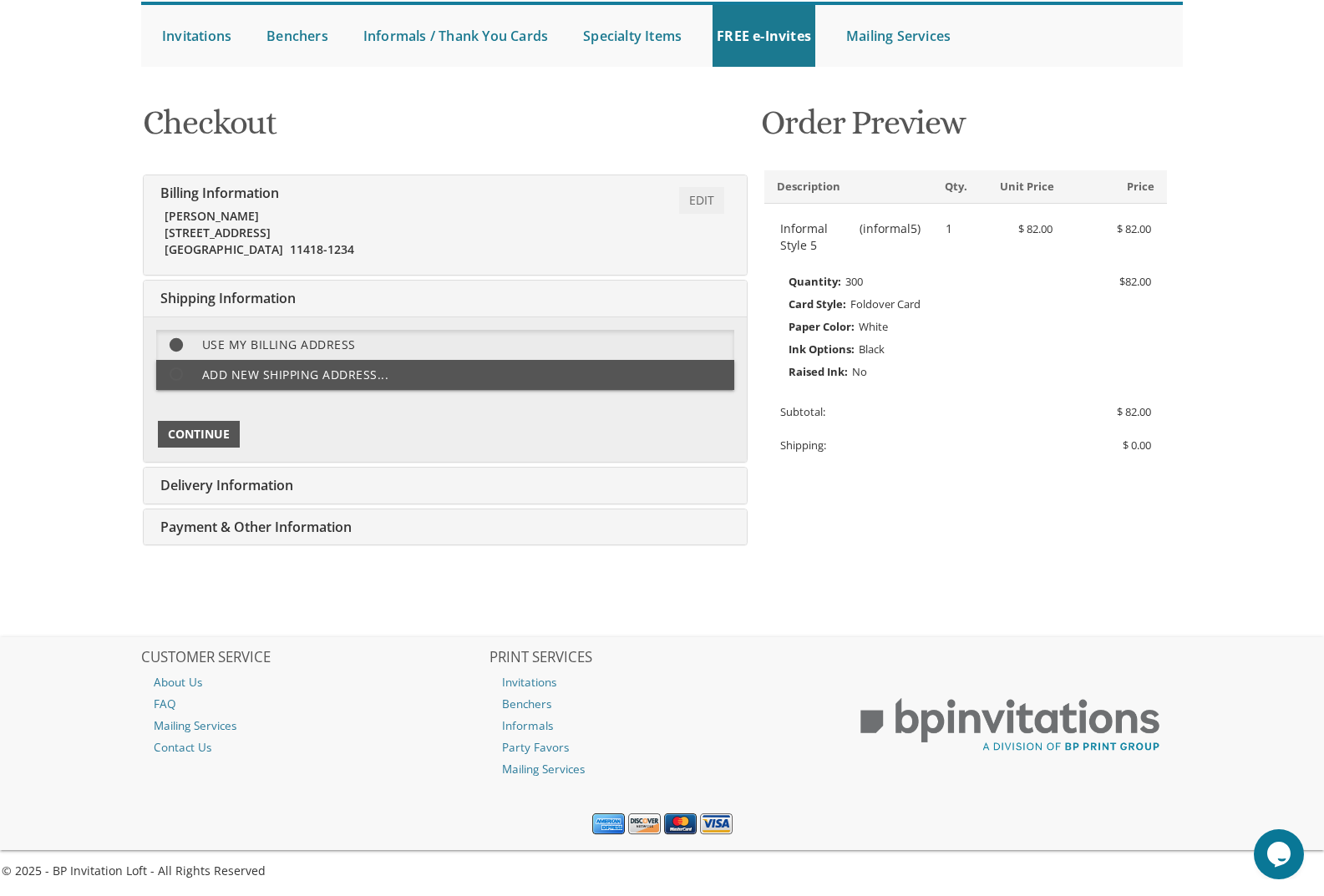
click at [215, 436] on span "Continue" at bounding box center [199, 434] width 62 height 17
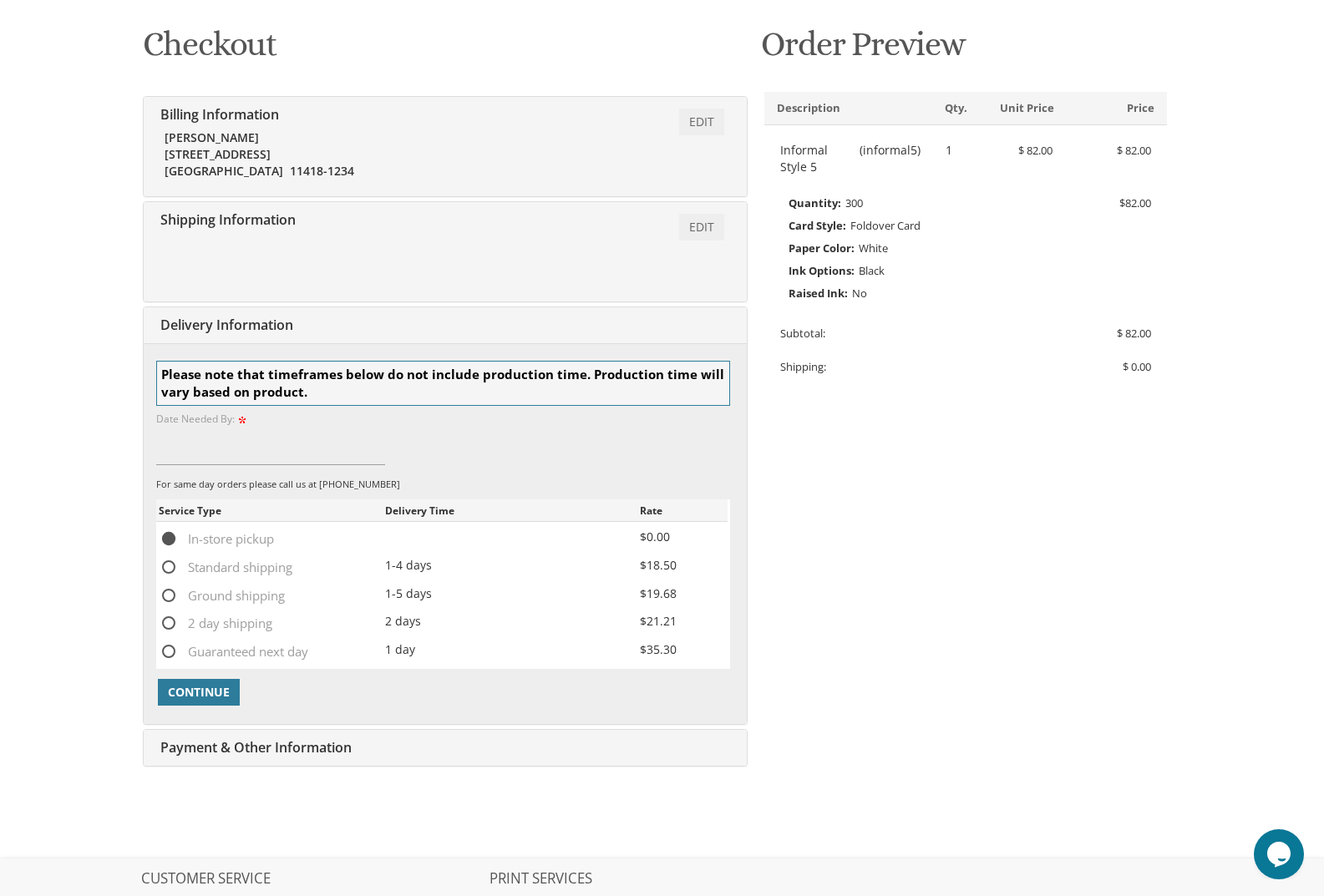
scroll to position [470, 0]
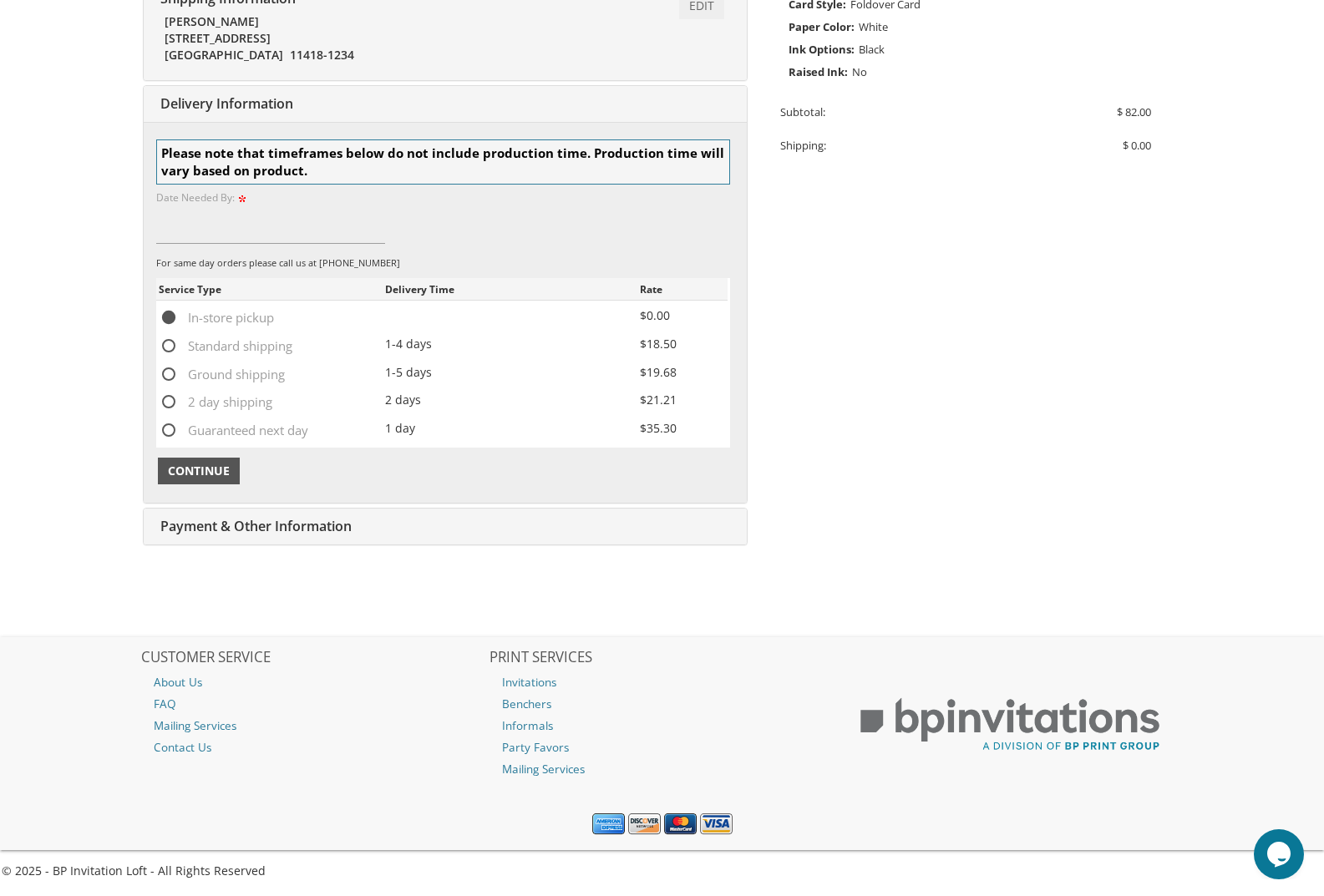
click at [214, 475] on span "Continue" at bounding box center [199, 471] width 62 height 17
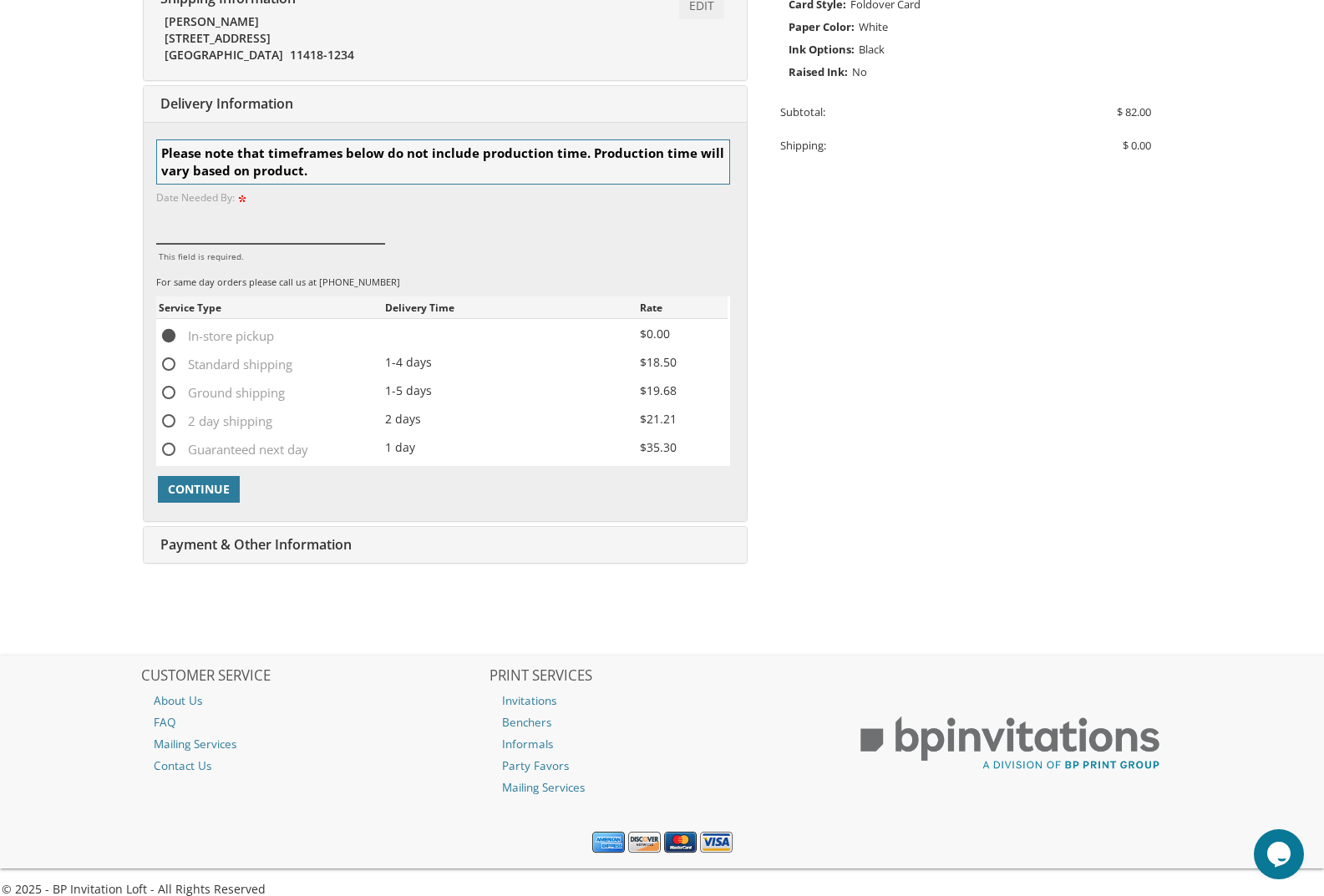
click at [225, 230] on input "This field is required." at bounding box center [270, 224] width 230 height 38
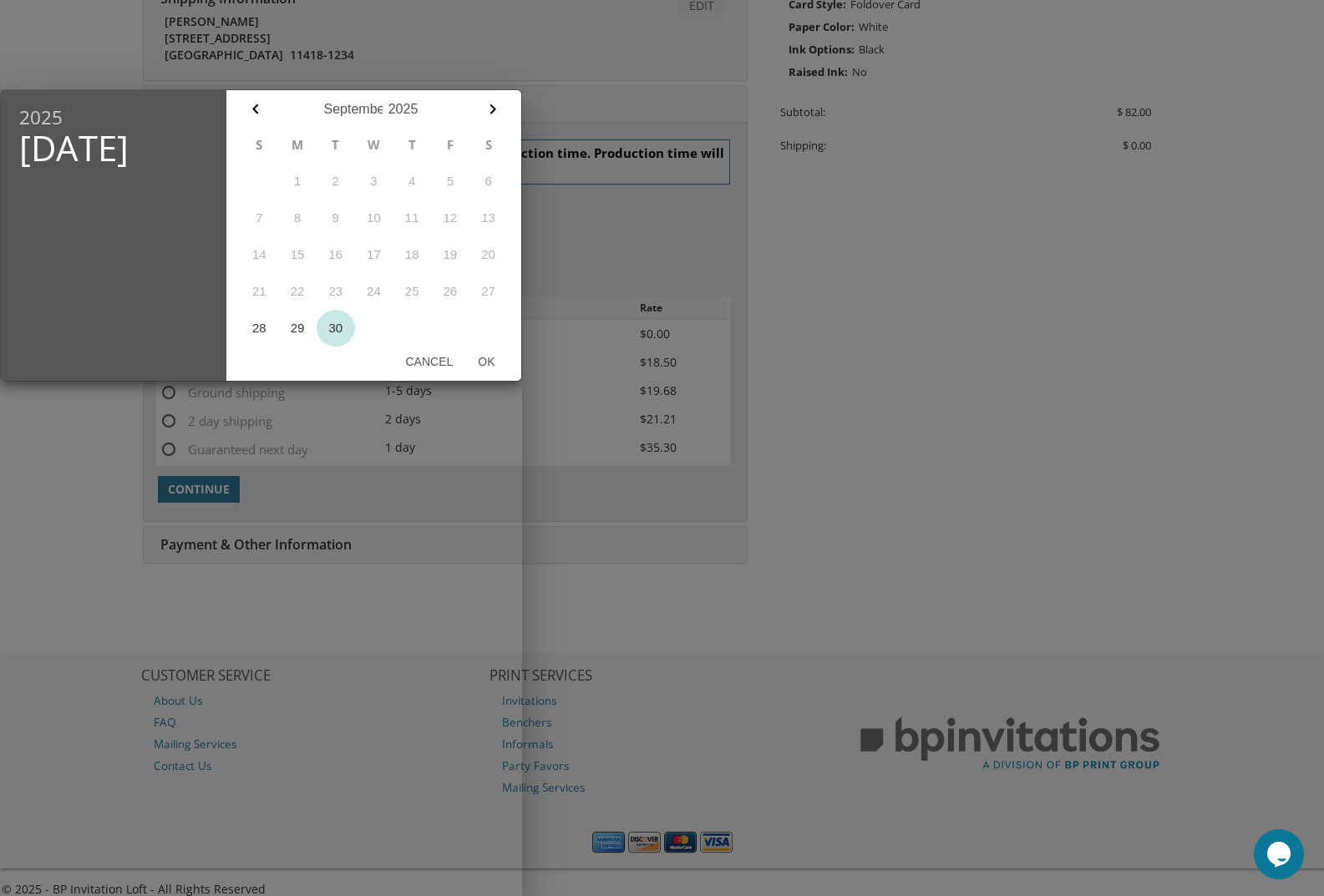
click at [336, 328] on button "30" at bounding box center [335, 328] width 38 height 36
click at [492, 363] on button "Ok" at bounding box center [486, 362] width 42 height 30
type input "Sep 30, 2025"
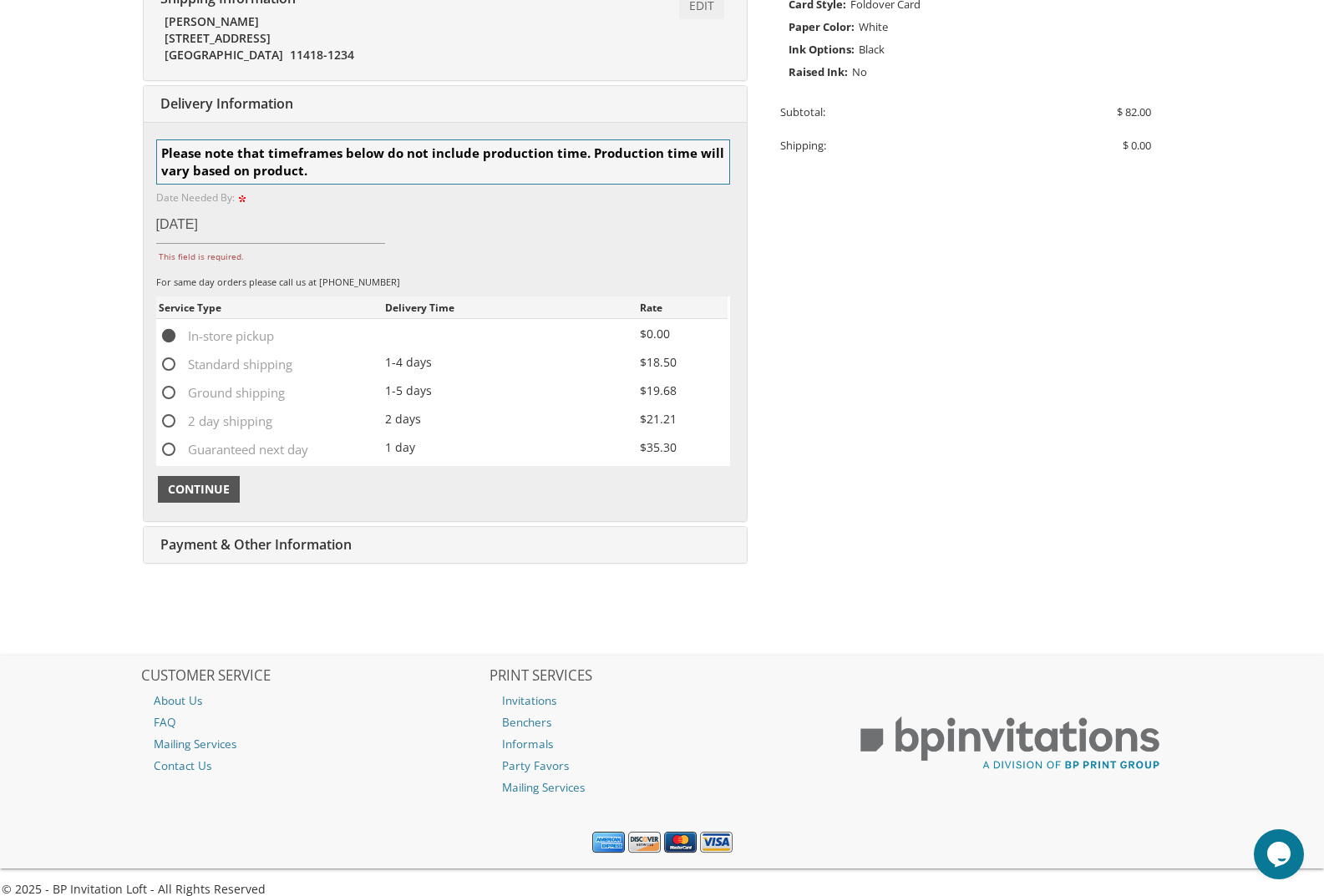
click at [205, 487] on span "Continue" at bounding box center [199, 489] width 62 height 17
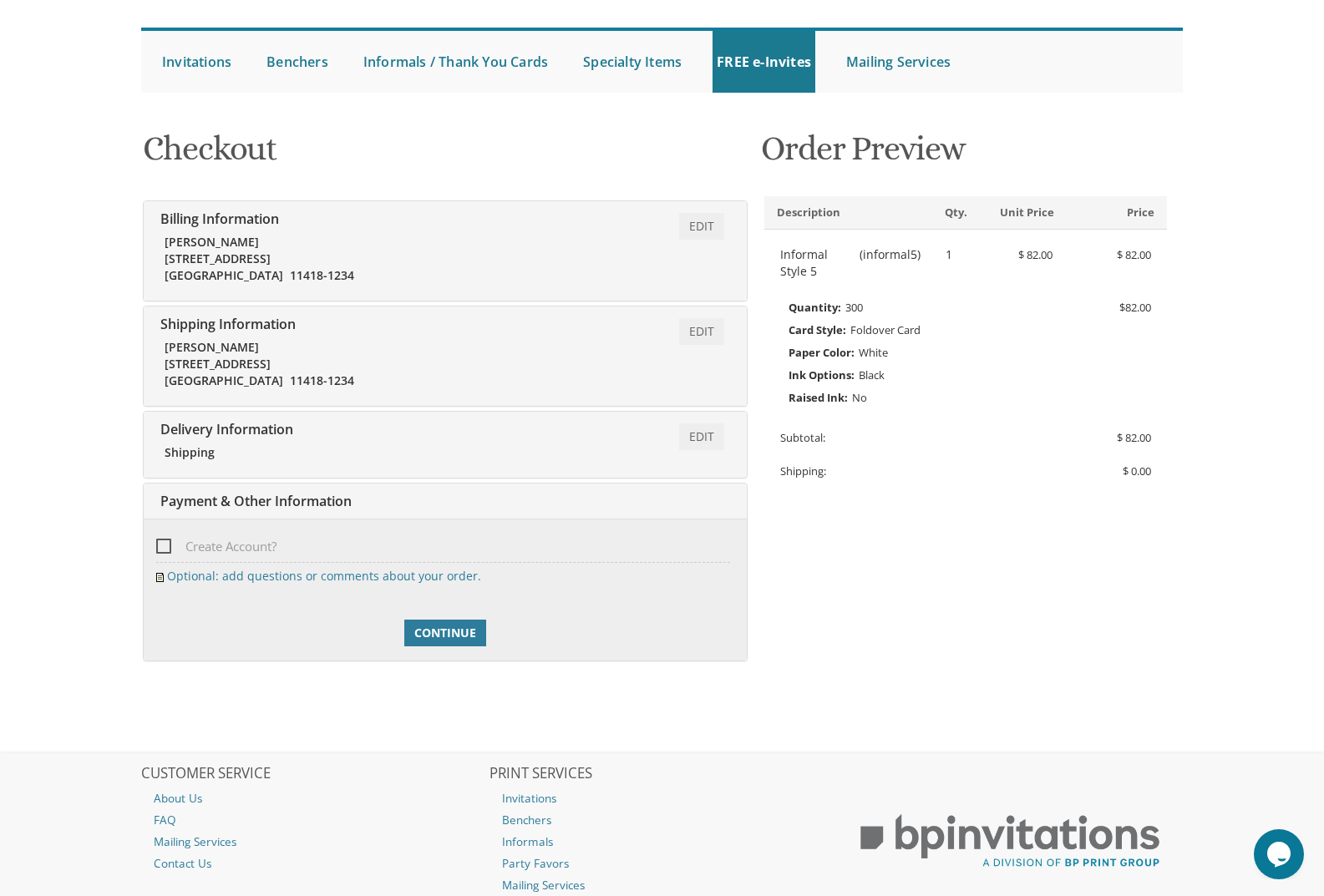
scroll to position [260, 0]
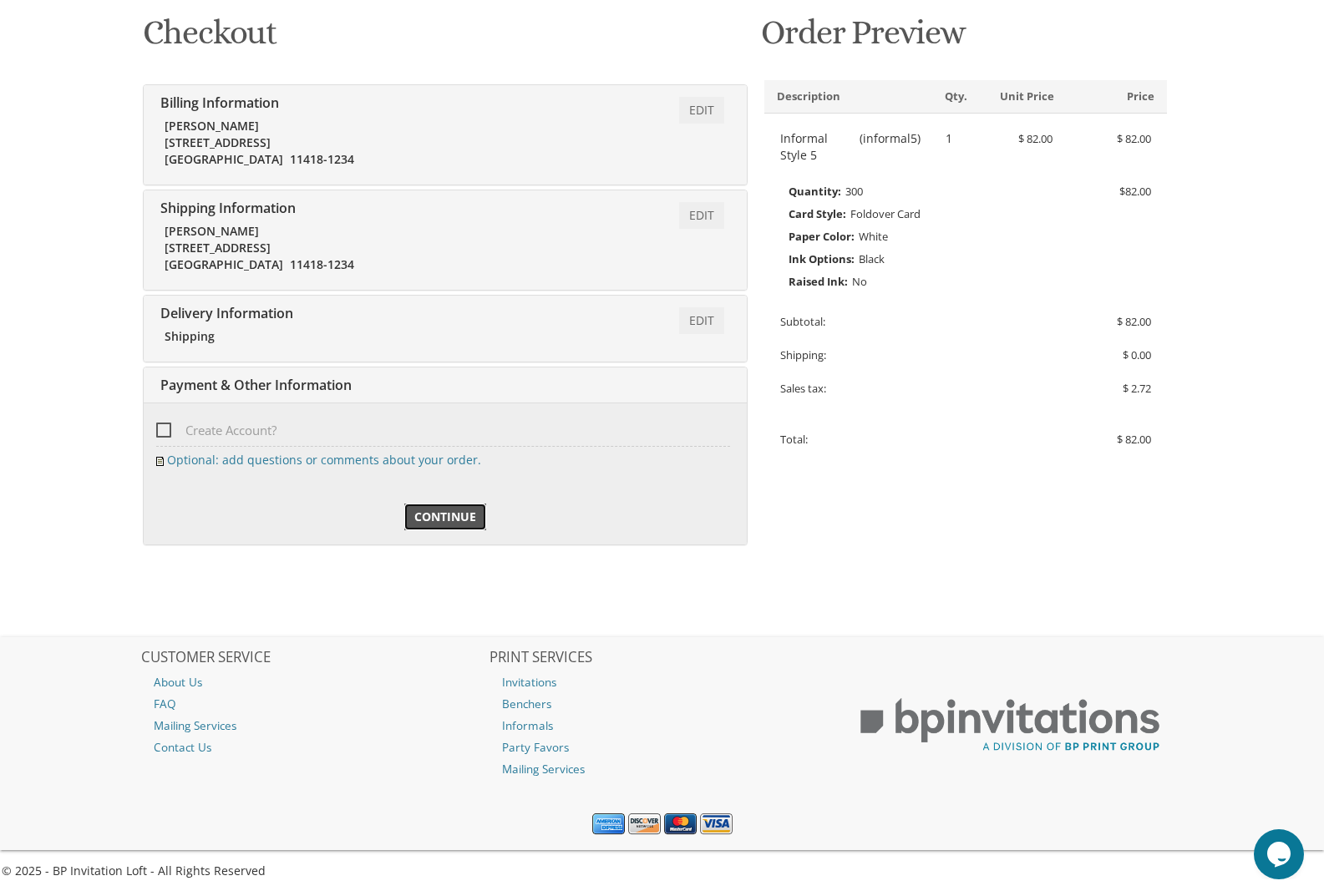
click at [445, 516] on span "Continue" at bounding box center [446, 517] width 62 height 17
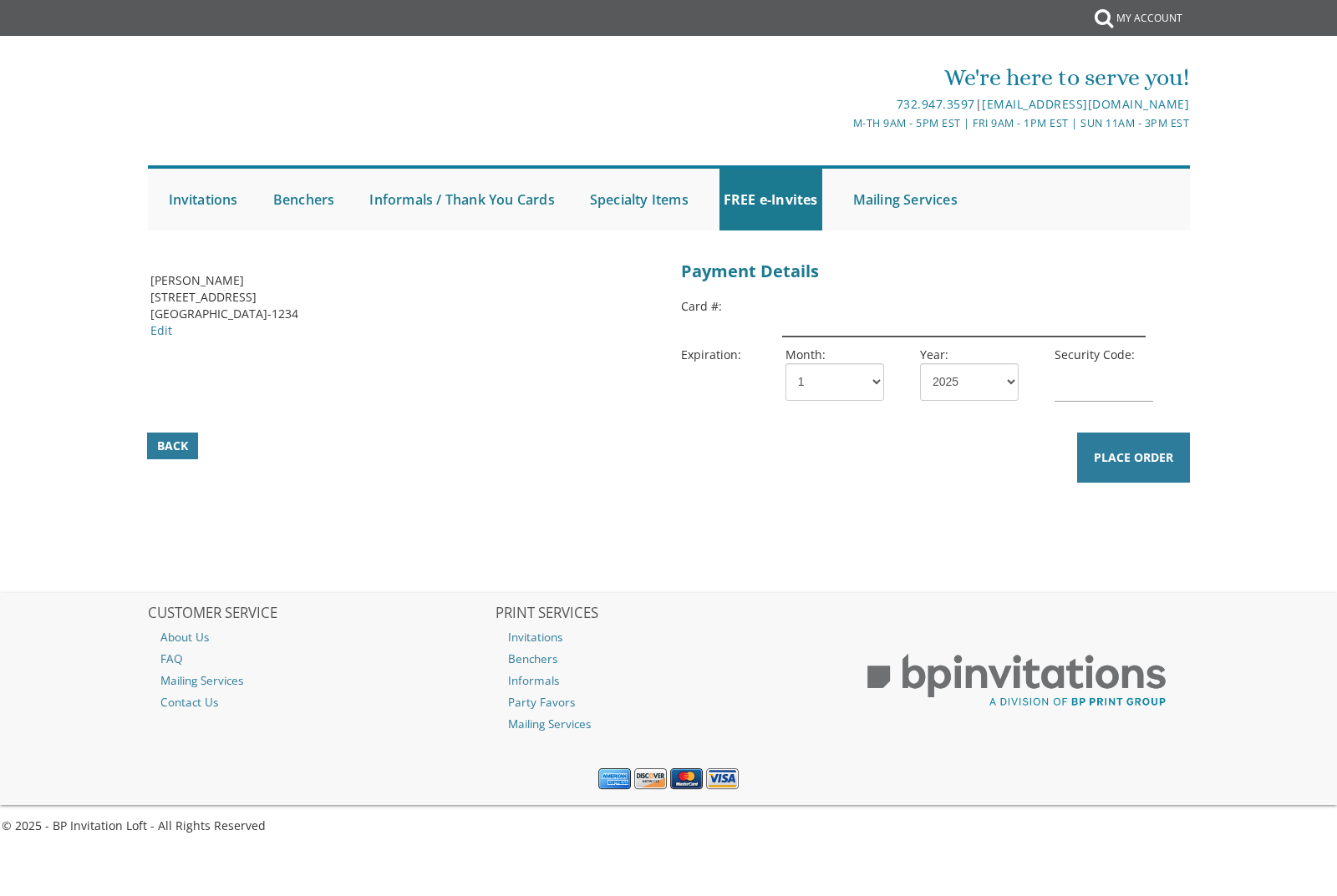
click at [926, 328] on input "text" at bounding box center [964, 317] width 364 height 38
type input "4"
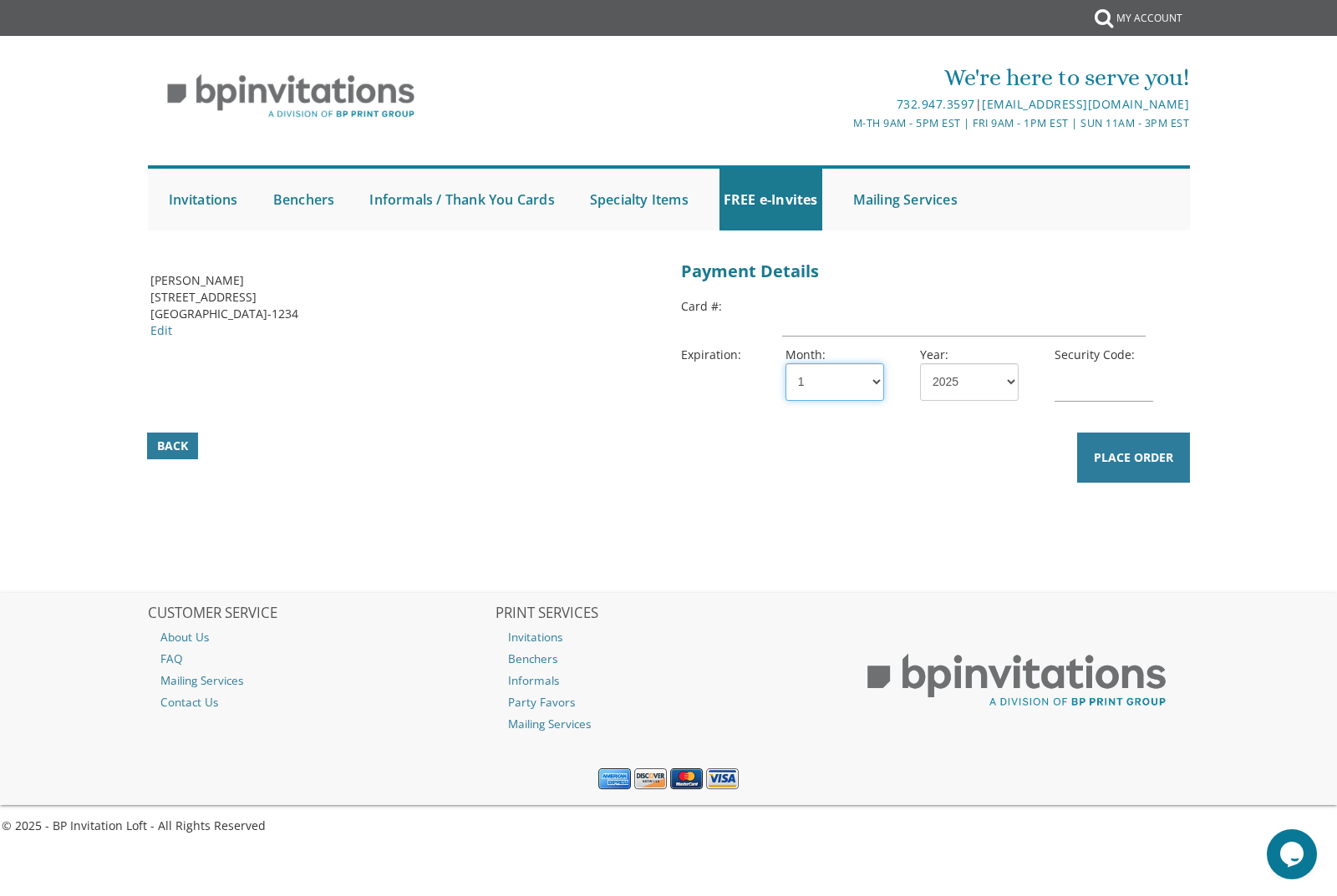
click at [872, 371] on select "1 2 3 4 5 6 7 8 9 10 11 12" at bounding box center [834, 382] width 98 height 37
click at [859, 331] on input "text" at bounding box center [964, 317] width 364 height 38
click at [981, 376] on select "2025 2026 2027 2028 2029 2030 2031 2032 2033 2034 2035" at bounding box center [969, 382] width 98 height 37
drag, startPoint x: 1072, startPoint y: 263, endPoint x: 1081, endPoint y: 279, distance: 18.4
click at [1072, 263] on div "Payment Details" at bounding box center [934, 271] width 505 height 33
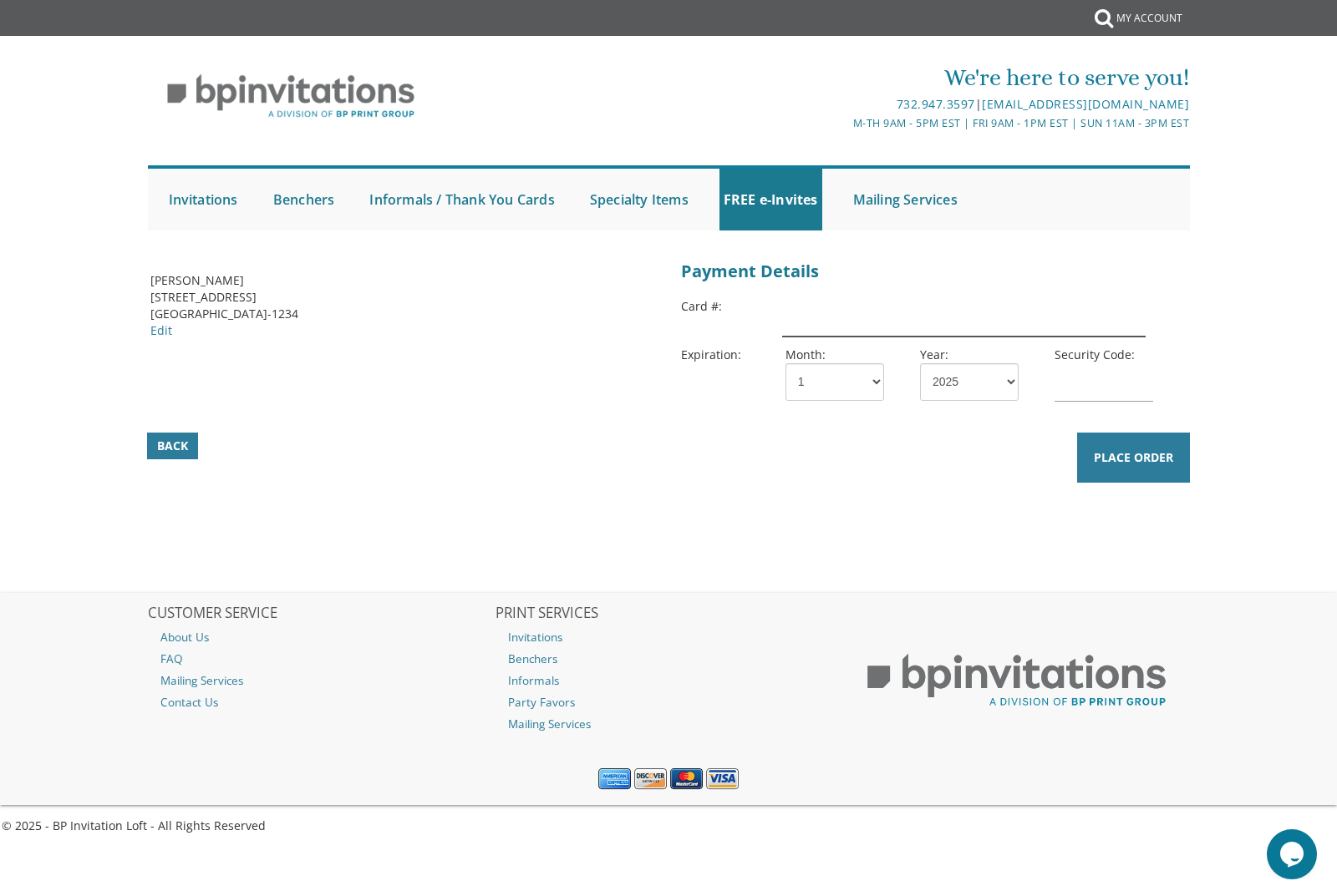
click at [823, 323] on input "text" at bounding box center [964, 317] width 364 height 38
type input "4"
drag, startPoint x: 812, startPoint y: 284, endPoint x: 799, endPoint y: 286, distance: 13.2
click at [812, 284] on div "Payment Details" at bounding box center [934, 271] width 505 height 33
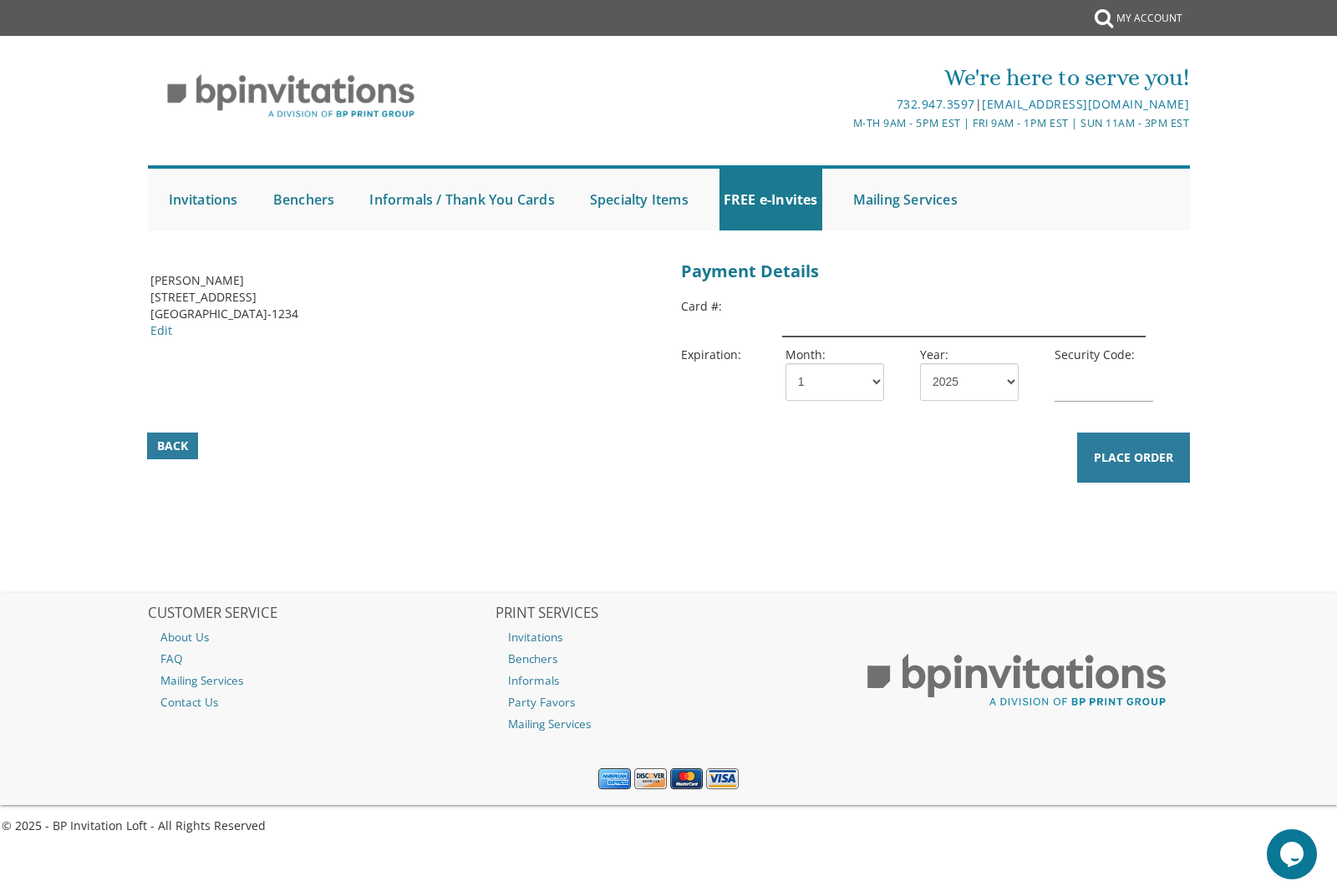
click at [810, 327] on input "text" at bounding box center [964, 317] width 364 height 38
click at [932, 319] on input "text" at bounding box center [964, 317] width 364 height 38
click at [838, 284] on div "Payment Details" at bounding box center [934, 271] width 505 height 33
click at [451, 271] on div at bounding box center [403, 268] width 505 height 8
click at [184, 446] on span "Back" at bounding box center [172, 446] width 31 height 17
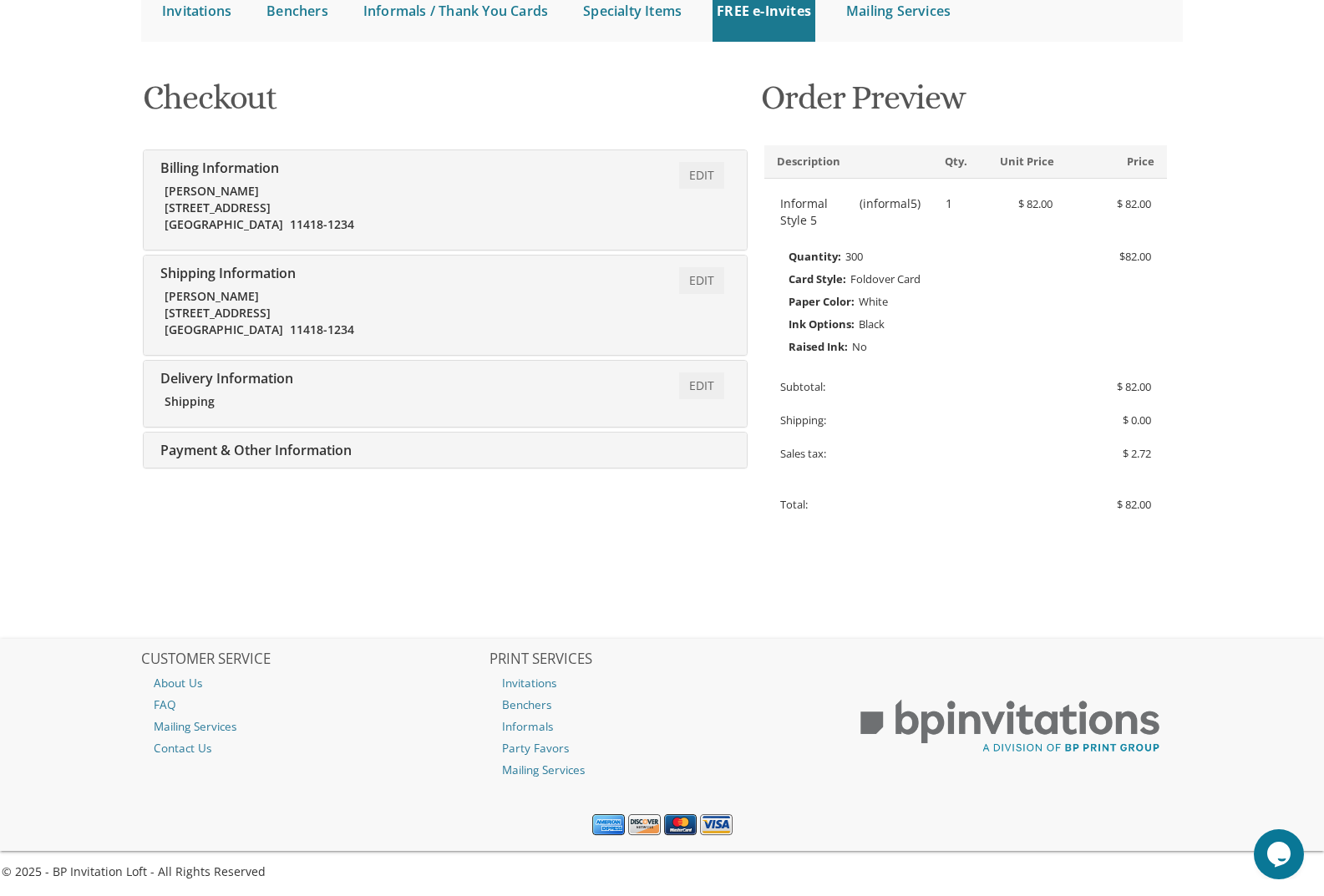
scroll to position [196, 0]
click at [397, 455] on div "Edit Payment & Other Information" at bounding box center [445, 449] width 604 height 36
click at [292, 438] on div "Edit Payment & Other Information" at bounding box center [445, 449] width 604 height 36
click at [247, 384] on span "Delivery Information" at bounding box center [224, 378] width 137 height 19
click at [689, 386] on link "Edit" at bounding box center [701, 385] width 45 height 27
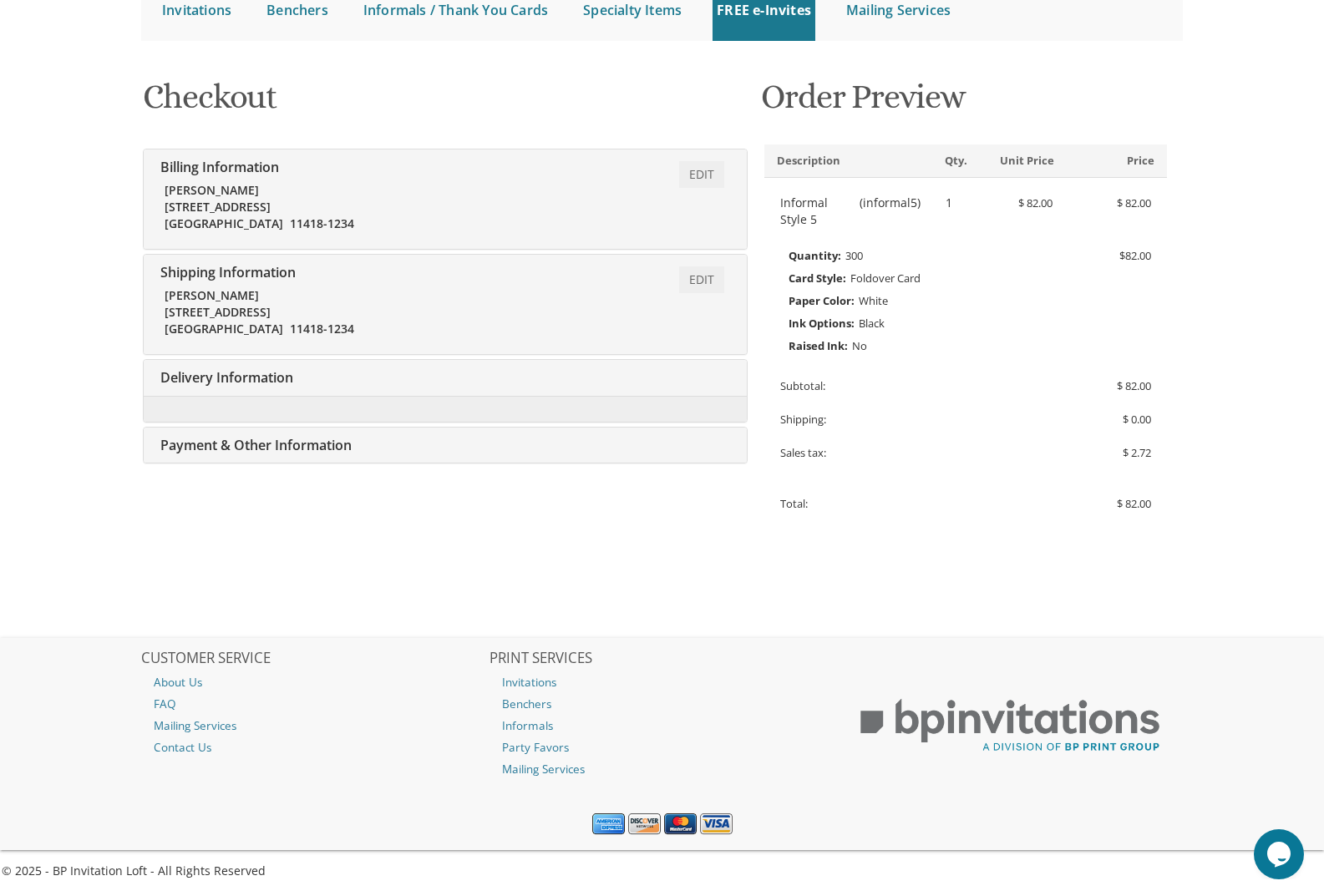
click at [339, 401] on div at bounding box center [445, 409] width 604 height 26
click at [386, 445] on div "Edit Payment & Other Information" at bounding box center [445, 446] width 604 height 36
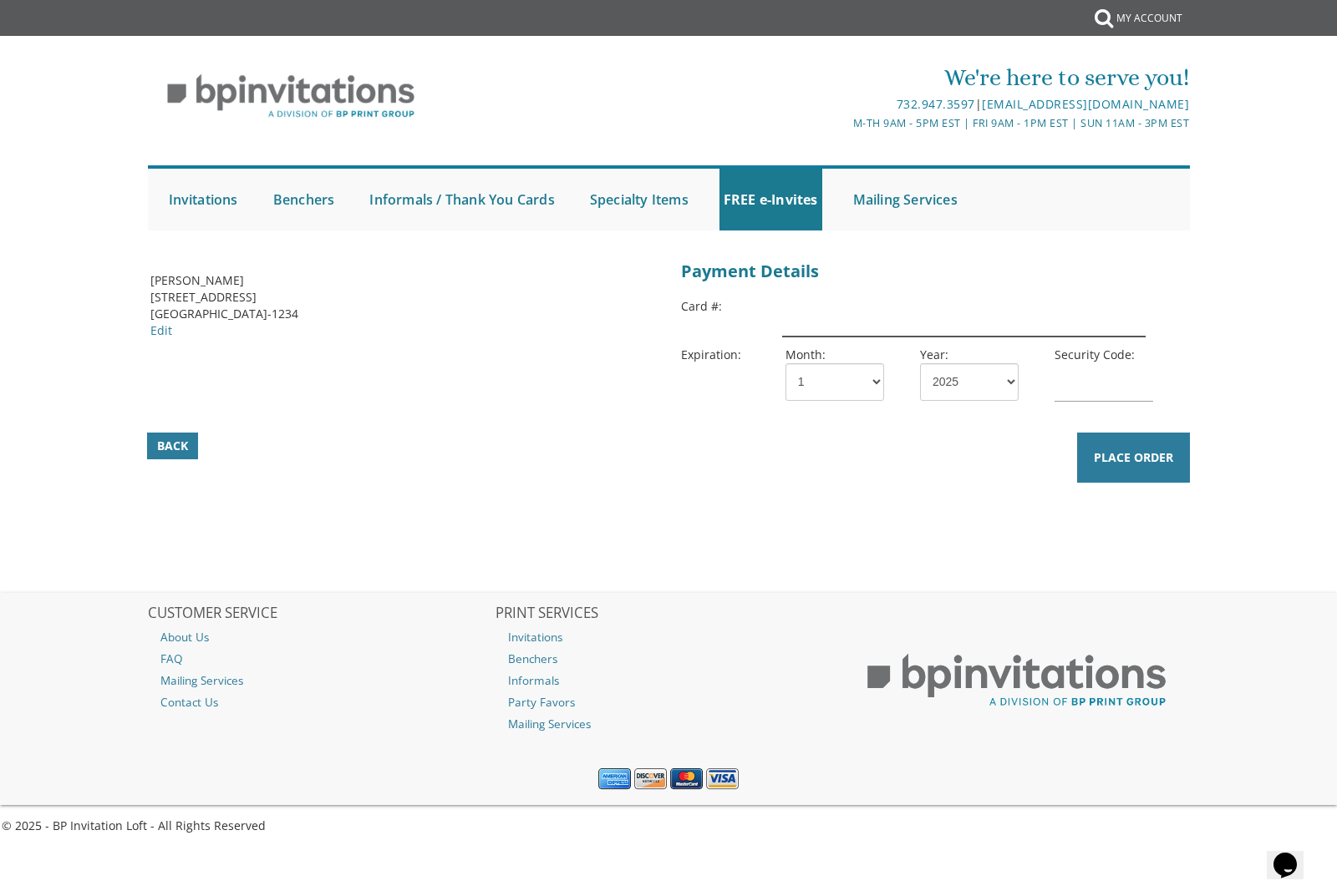
click at [815, 322] on input "text" at bounding box center [964, 317] width 364 height 38
type input "[CREDIT_CARD_NUMBER]"
select select "02"
select select "28"
type input "007"
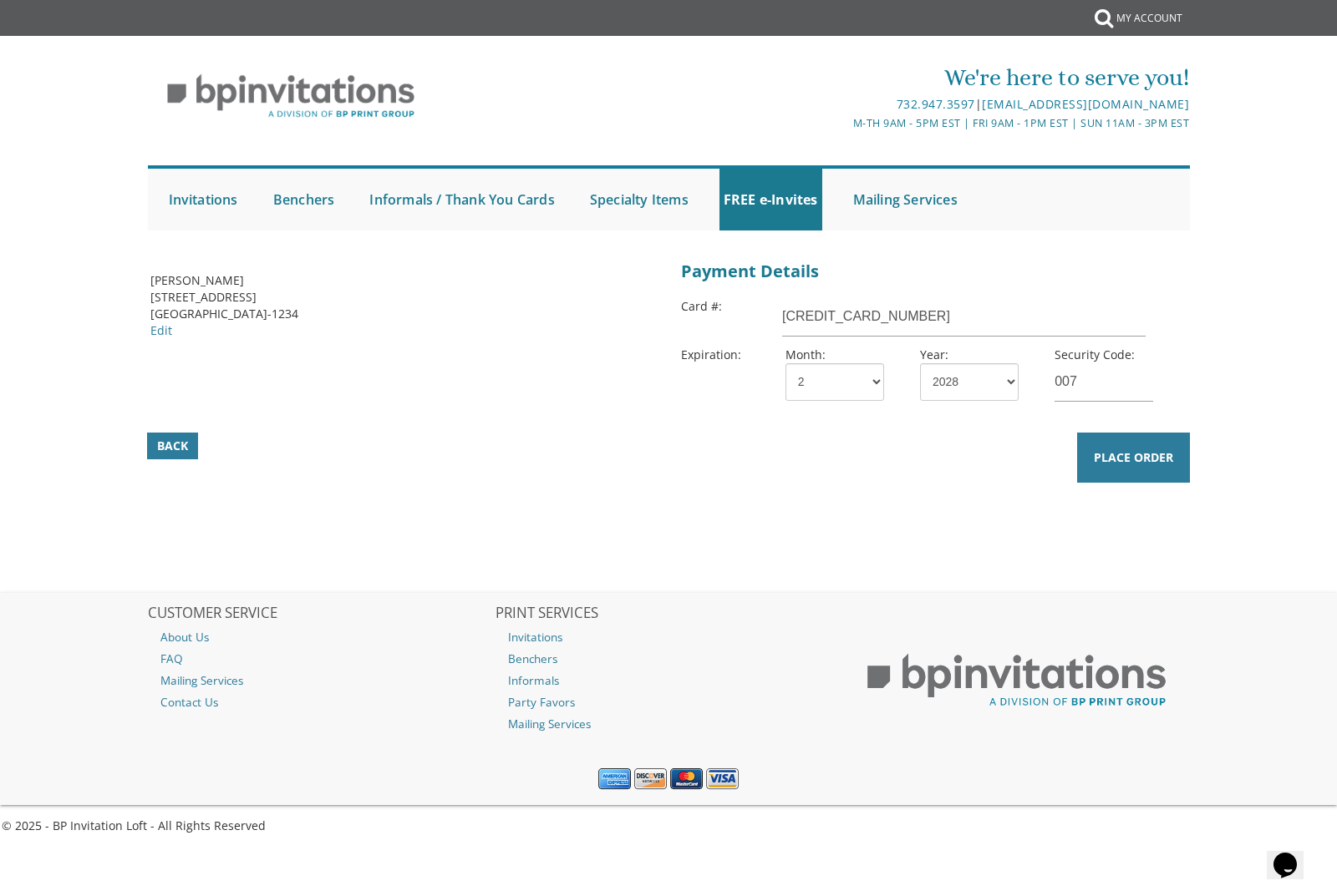
click at [804, 498] on div "Billing Address [PERSON_NAME] [STREET_ADDRESS] [GEOGRAPHIC_DATA], [GEOGRAPHIC_D…" at bounding box center [668, 378] width 1061 height 245
click at [1120, 459] on span "Place Order" at bounding box center [1134, 457] width 80 height 17
